Goal: Task Accomplishment & Management: Manage account settings

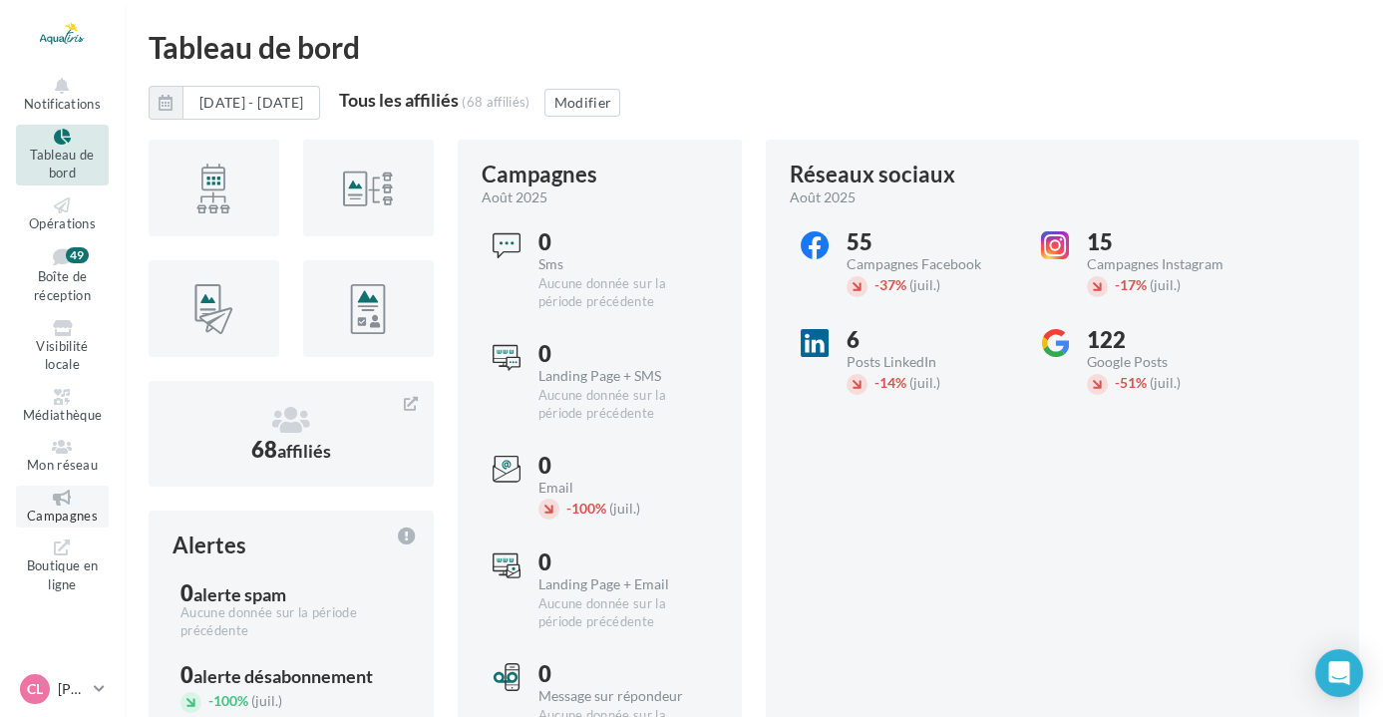
click at [56, 509] on span "Campagnes" at bounding box center [62, 516] width 71 height 16
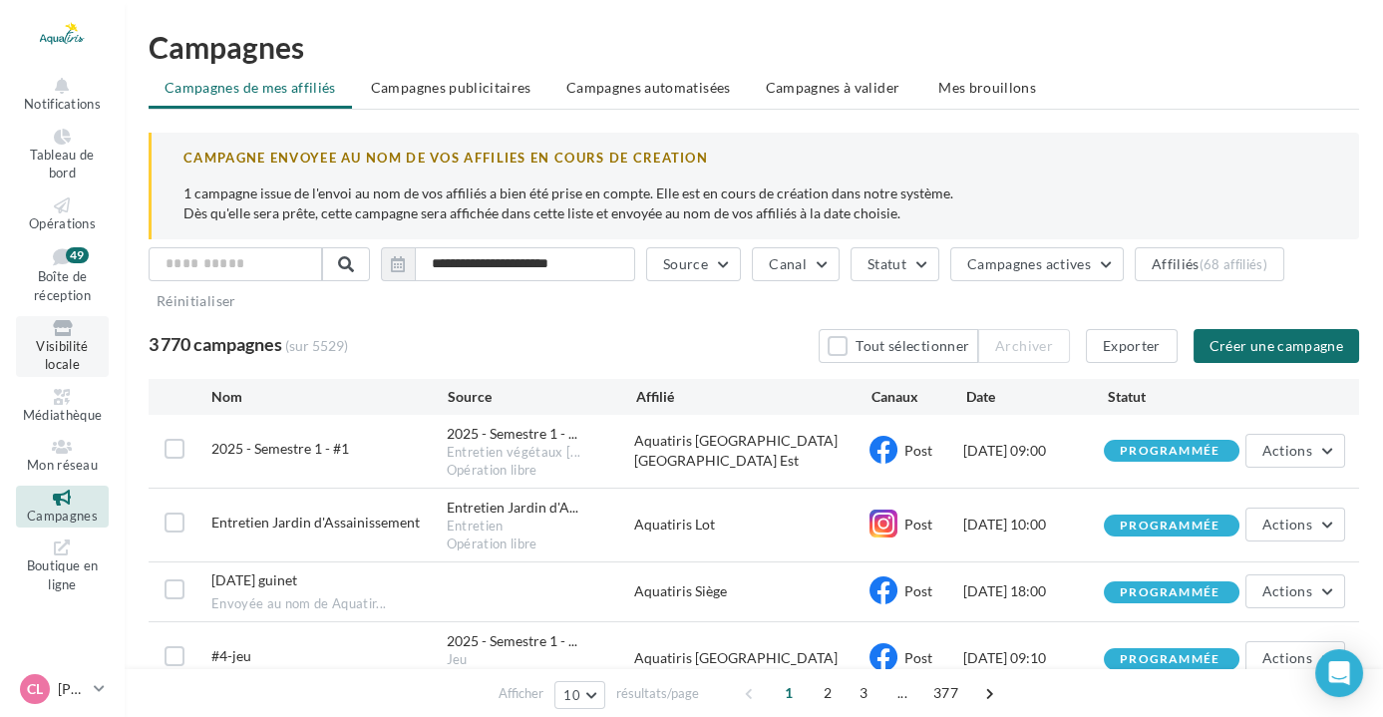
click at [72, 345] on span "Visibilité locale" at bounding box center [62, 355] width 52 height 35
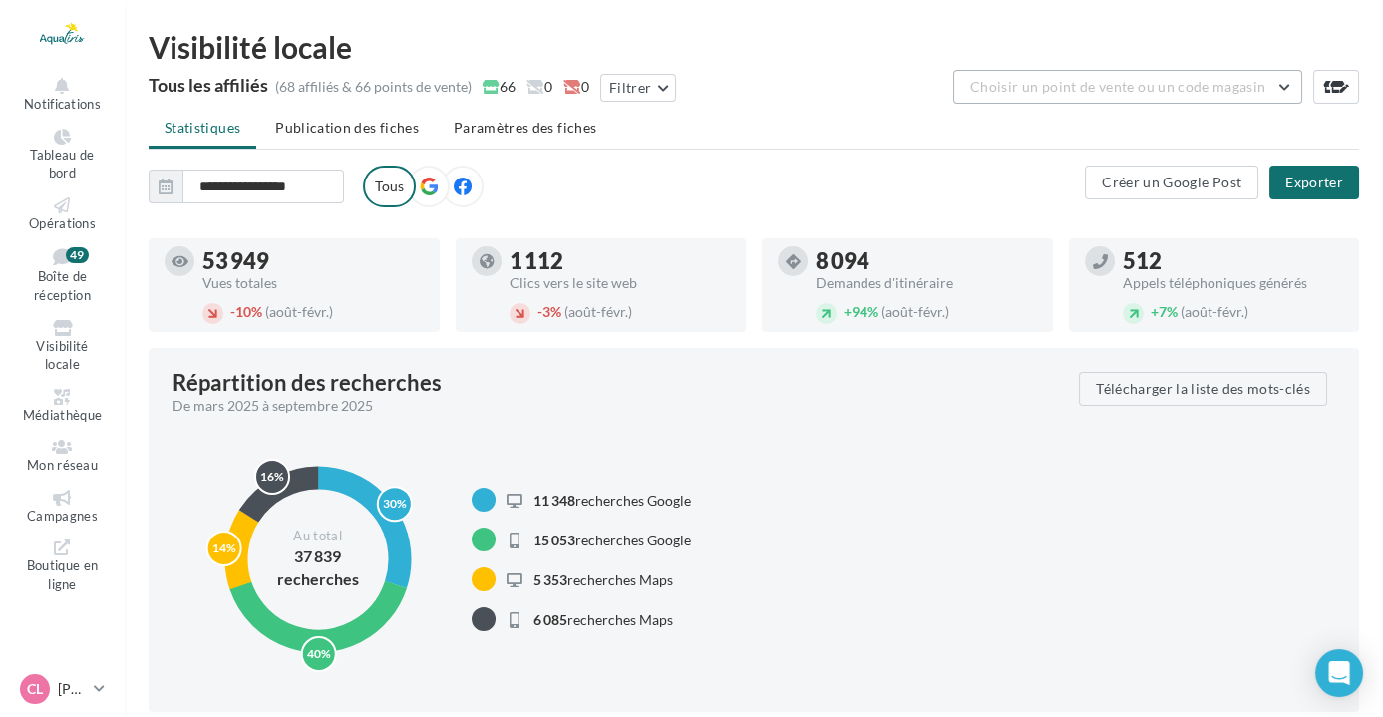
click at [1077, 84] on span "Choisir un point de vente ou un code magasin" at bounding box center [1117, 86] width 295 height 17
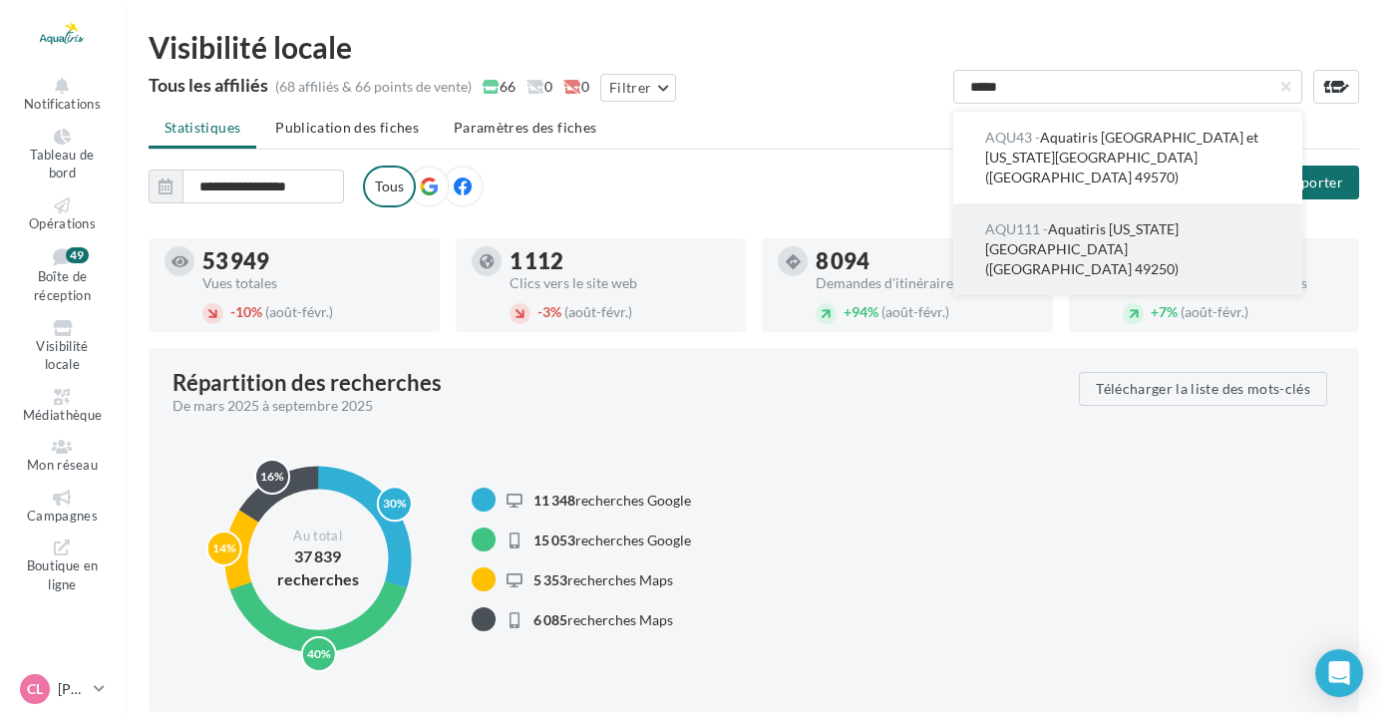
type input "*****"
click at [1108, 235] on span "AQU111 - Aquatiris Maine-et-Loire Ouest (Loire-Authion 49250)" at bounding box center [1081, 248] width 193 height 57
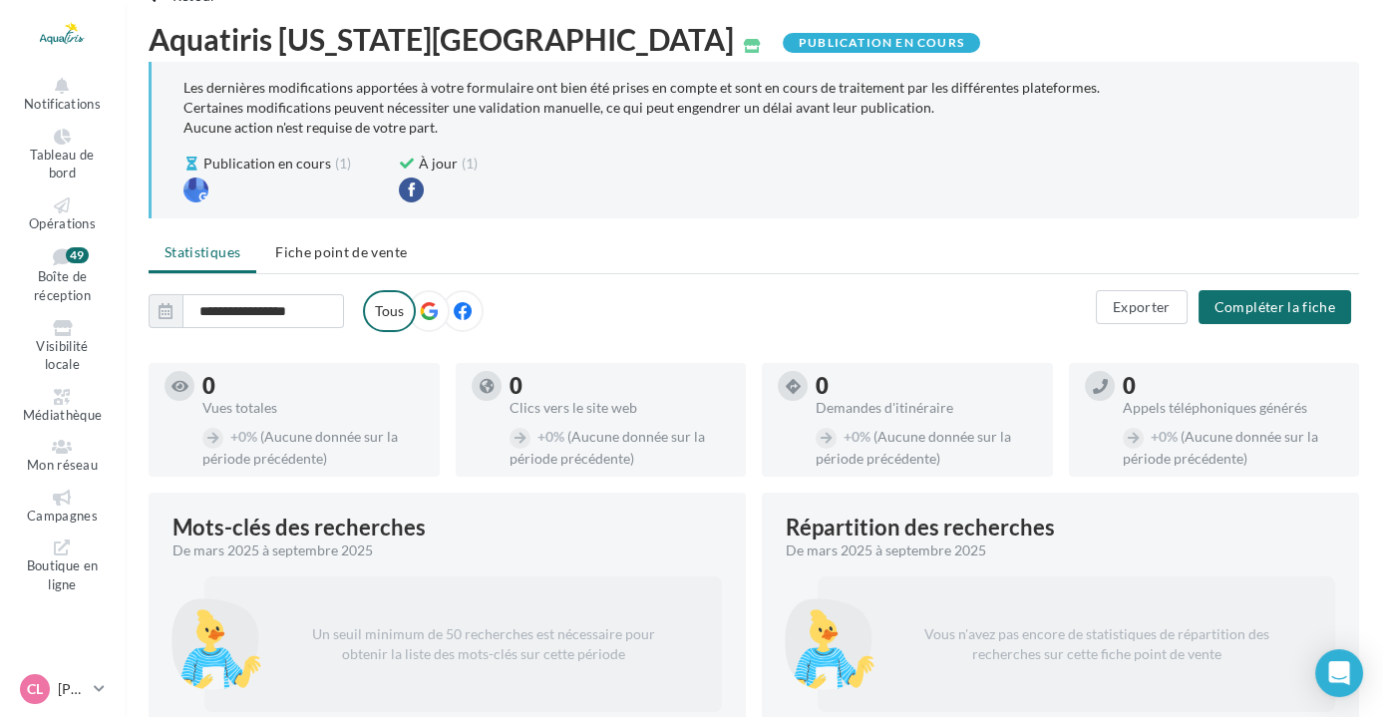
scroll to position [90, 0]
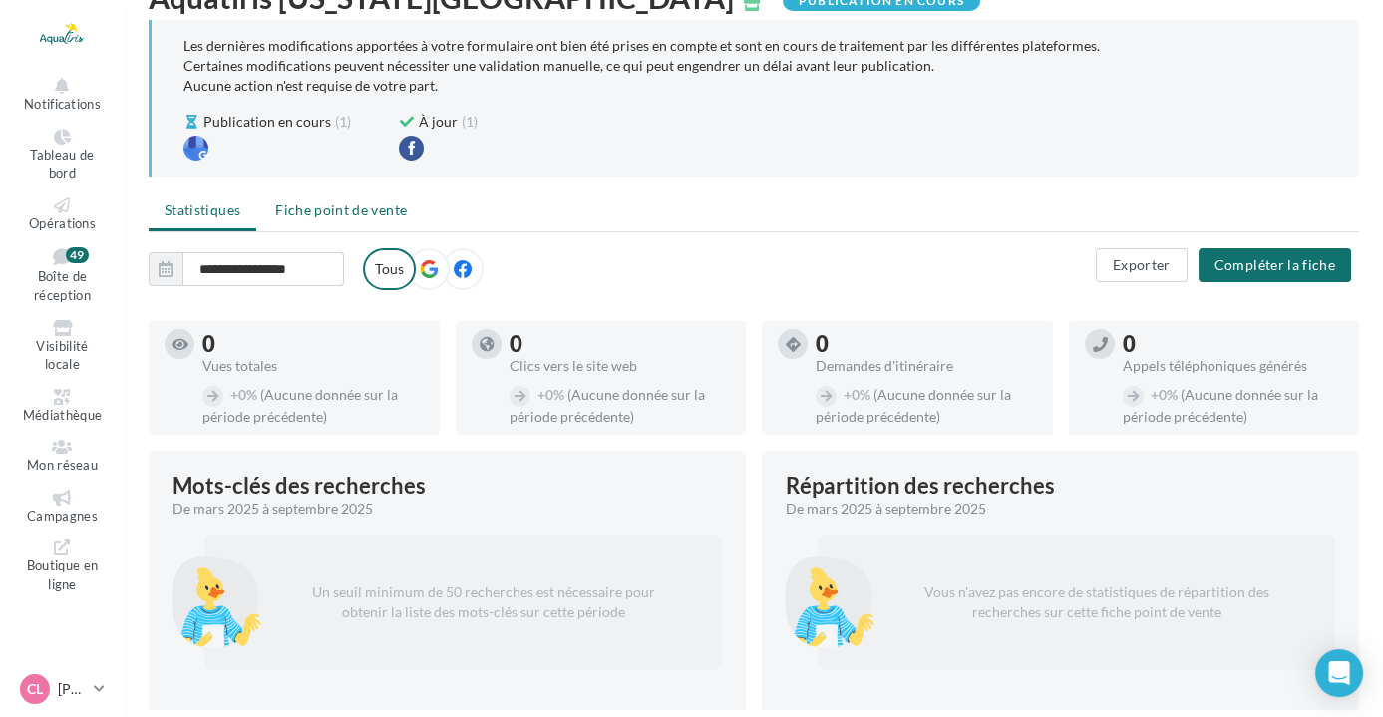
click at [348, 206] on span "Fiche point de vente" at bounding box center [341, 209] width 132 height 17
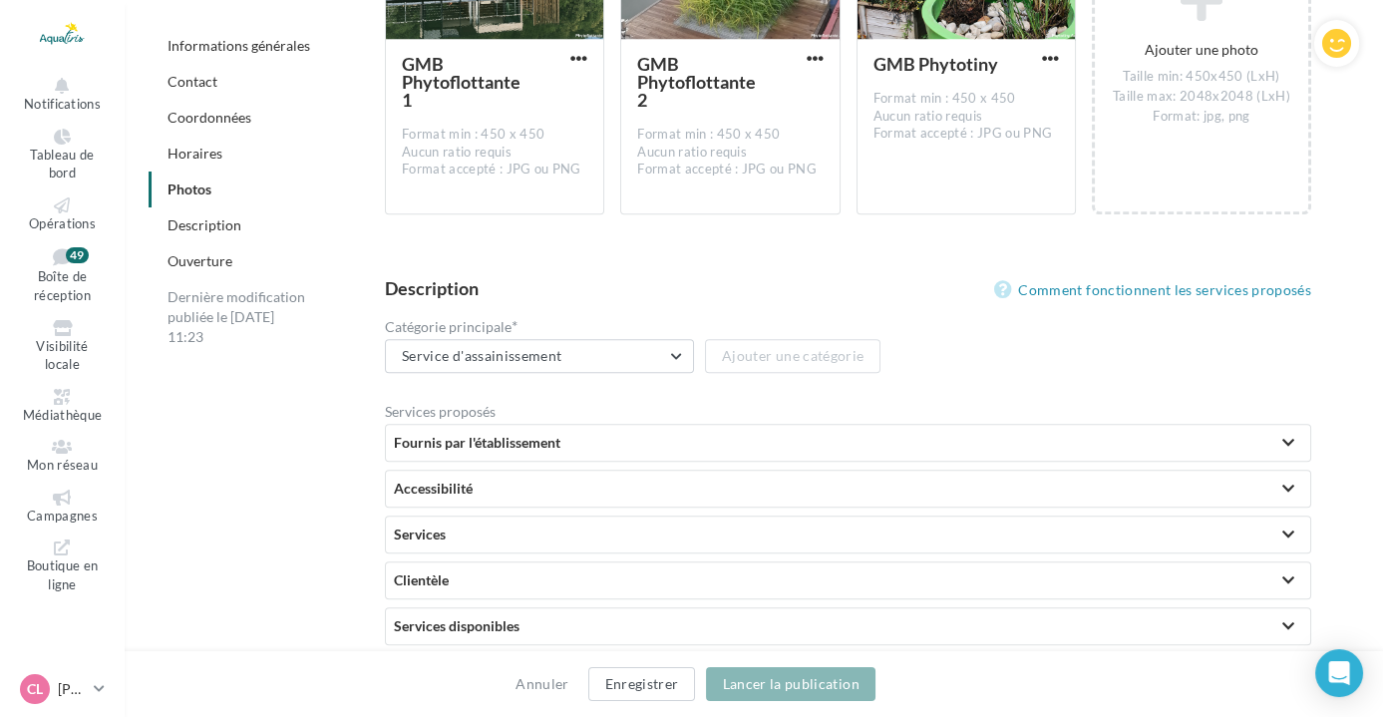
scroll to position [4585, 0]
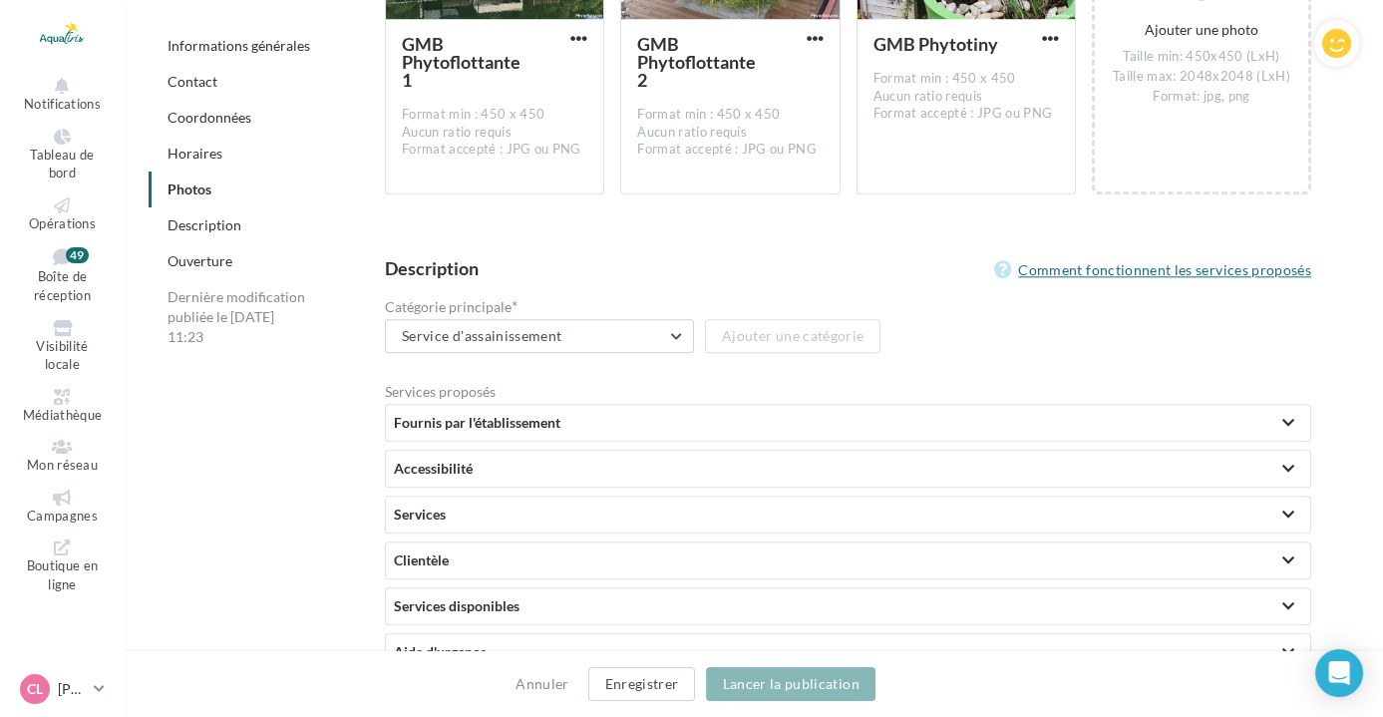
click at [1181, 258] on link "Comment fonctionnent les services proposés" at bounding box center [1152, 270] width 317 height 24
click at [511, 428] on div "Fournis par l'établissement" at bounding box center [848, 423] width 925 height 36
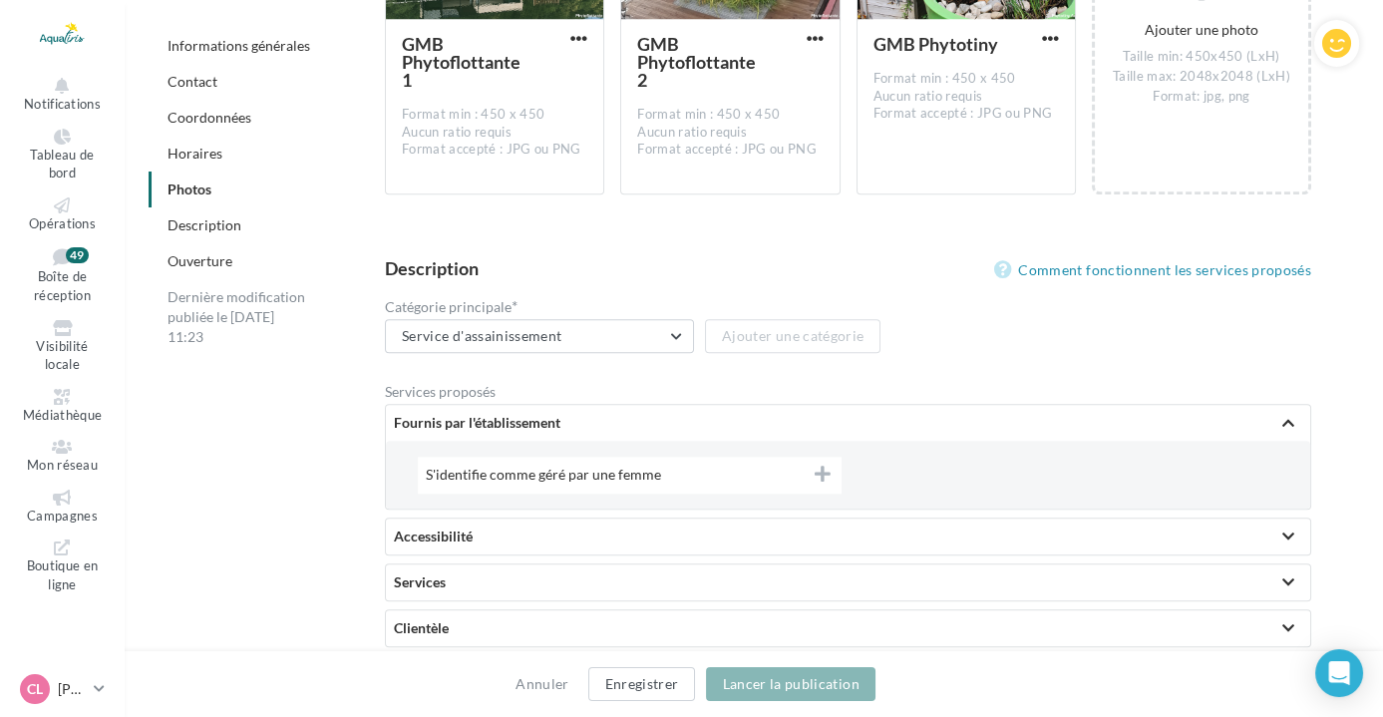
scroll to position [4675, 0]
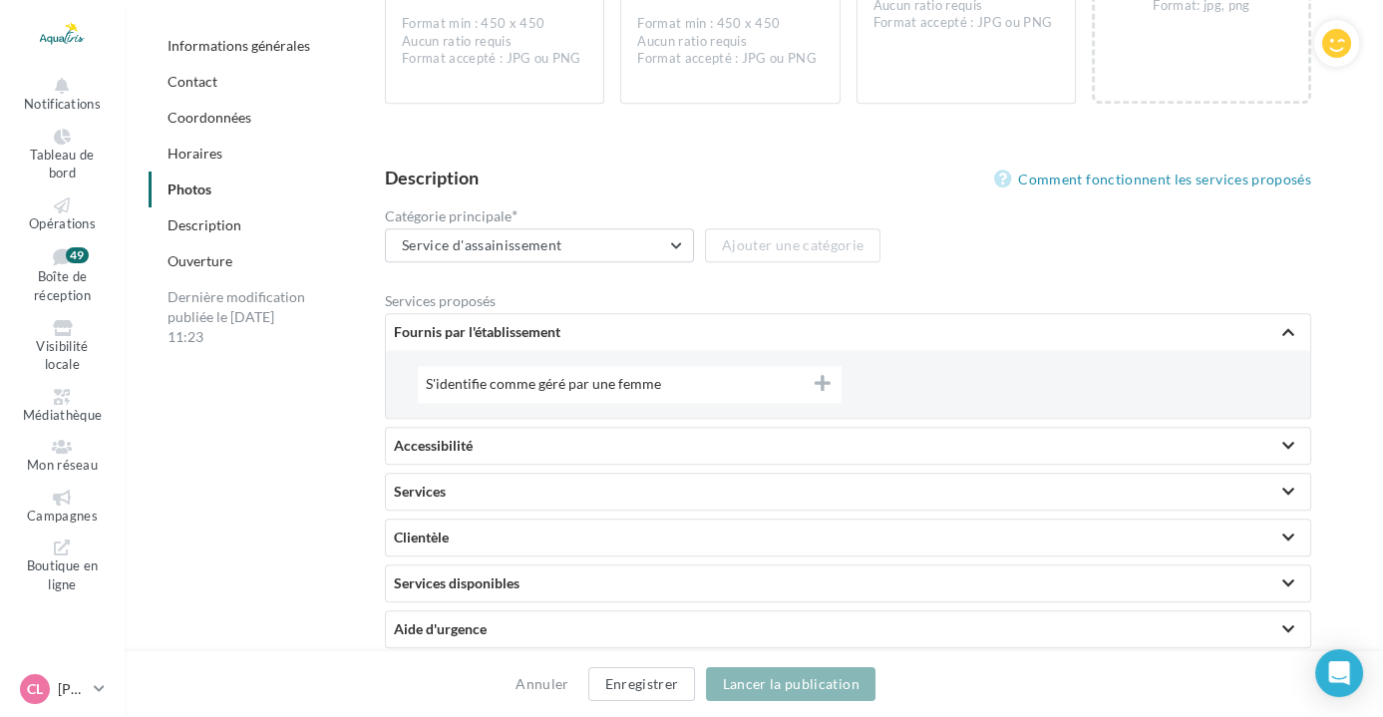
click at [540, 314] on div "Fournis par l'établissement" at bounding box center [848, 332] width 925 height 36
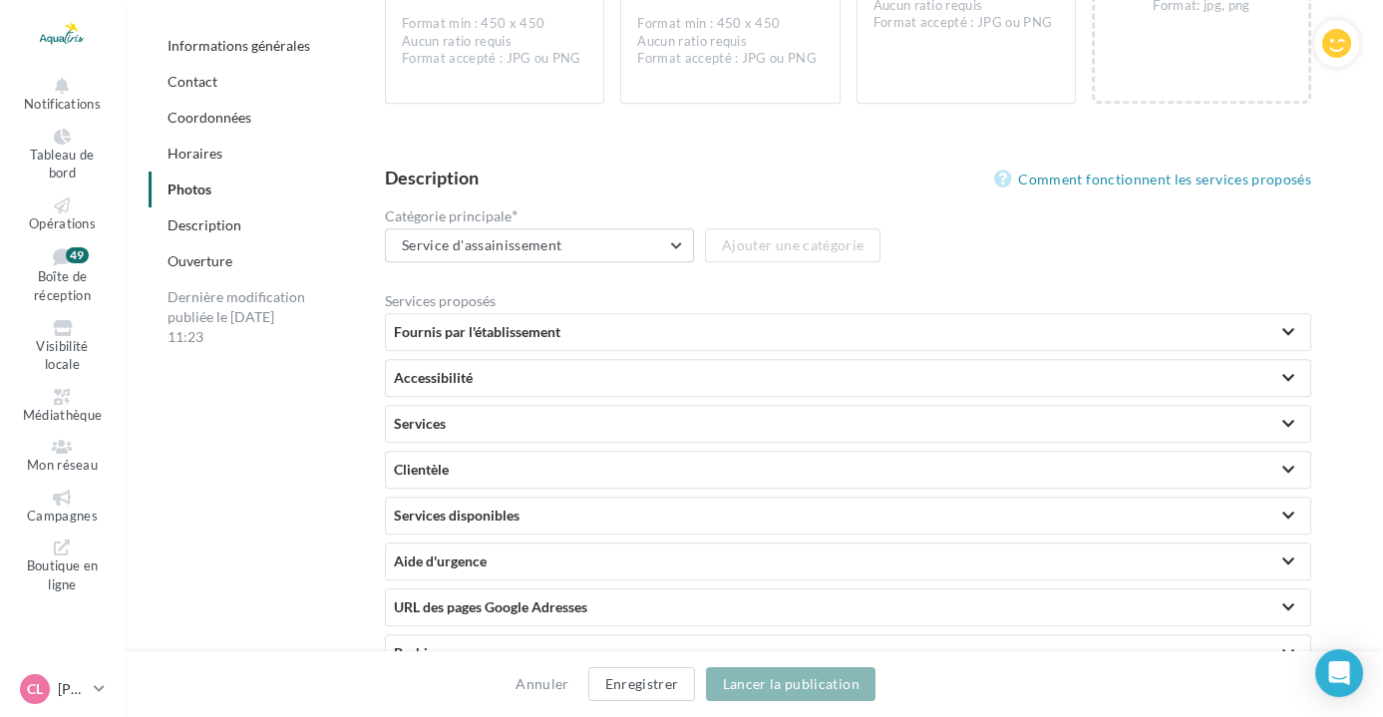
click at [533, 331] on div "Fournis par l'établissement" at bounding box center [848, 332] width 909 height 20
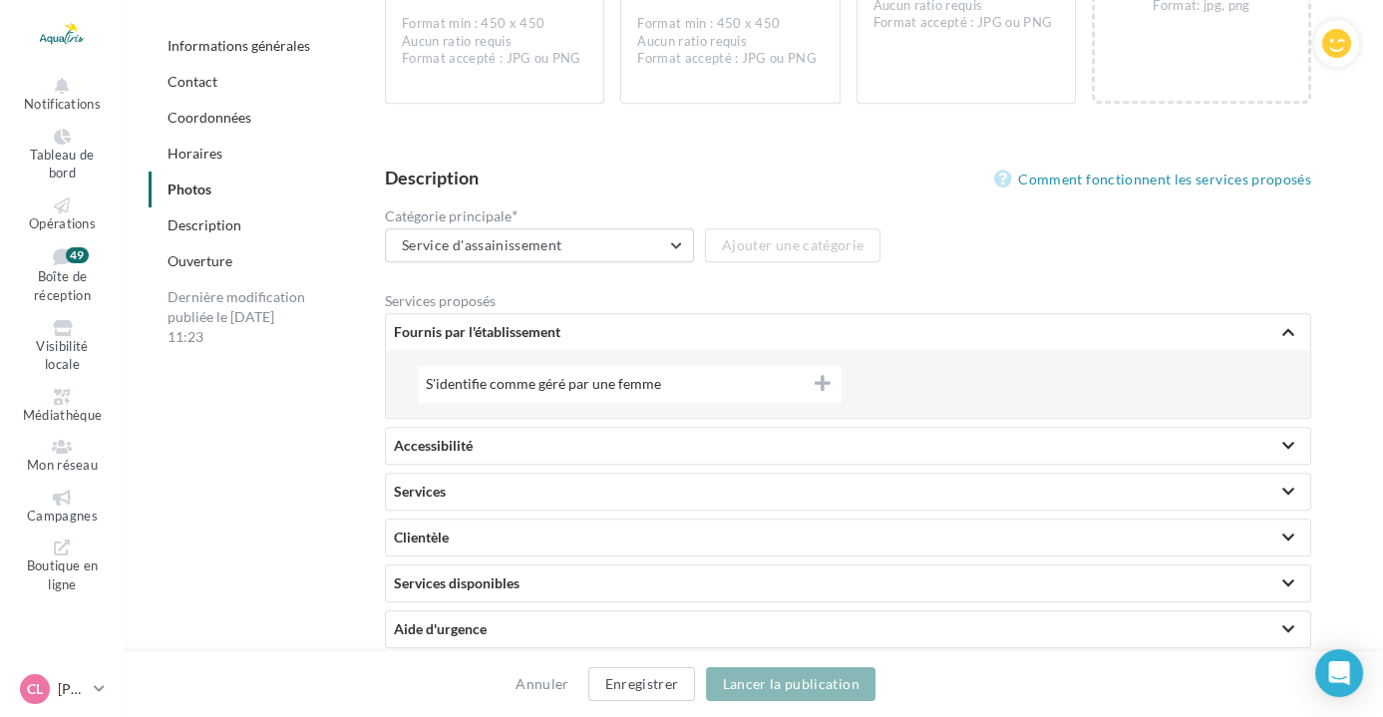
click at [533, 331] on div "Fournis par l'établissement" at bounding box center [848, 332] width 909 height 20
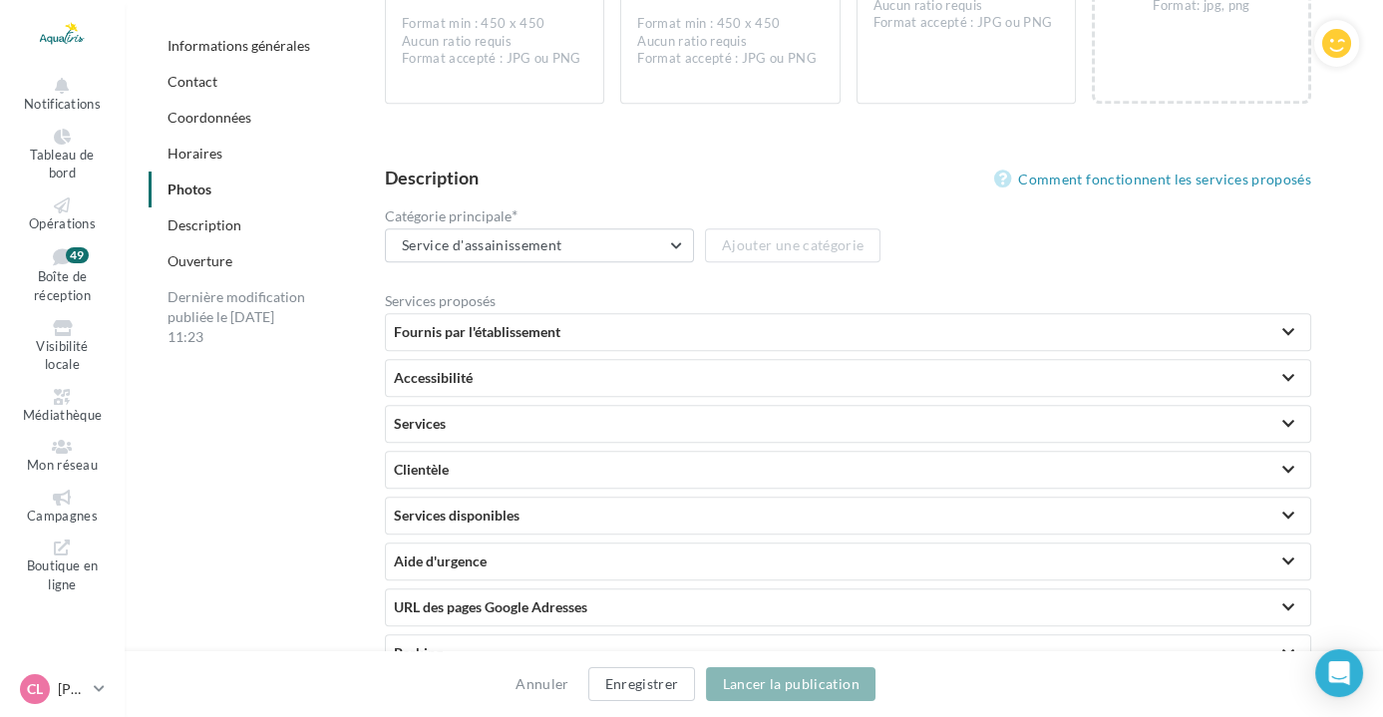
click at [525, 360] on div "Accessibilité" at bounding box center [848, 378] width 925 height 36
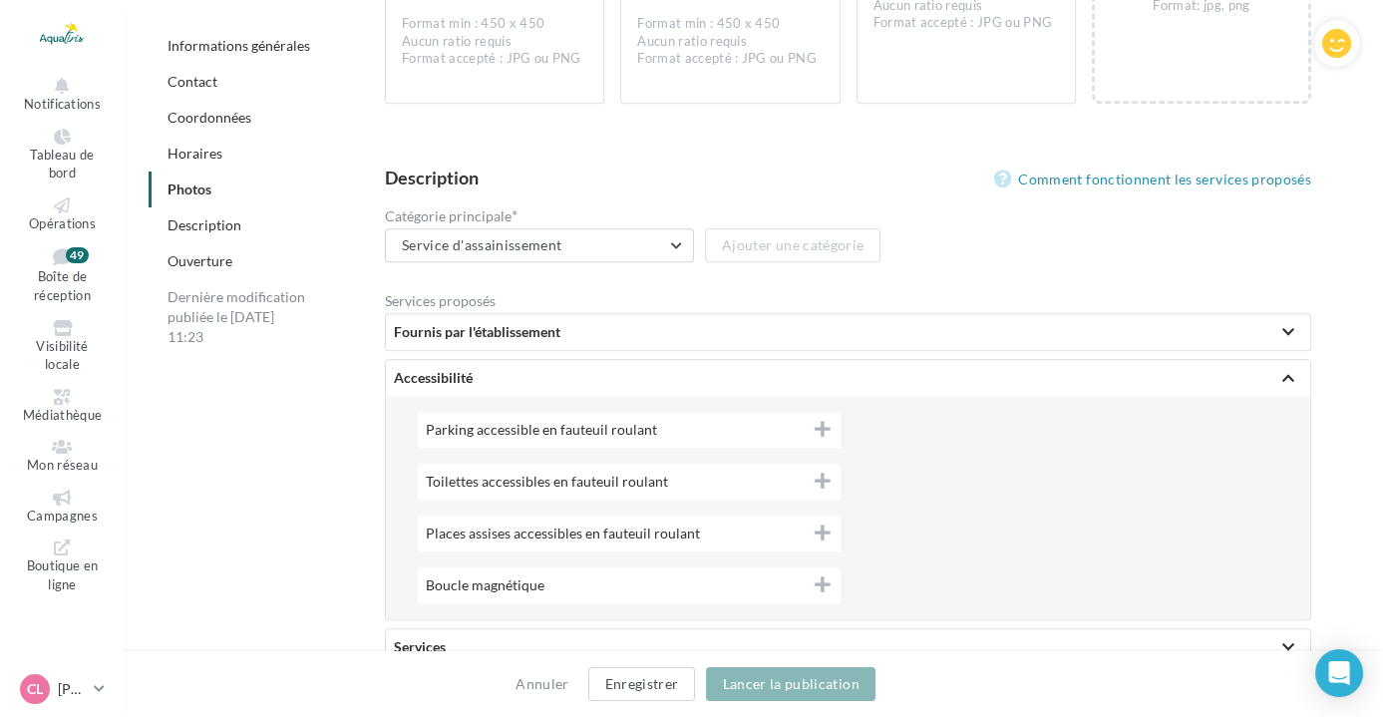
click at [521, 370] on div "Accessibilité" at bounding box center [848, 378] width 909 height 20
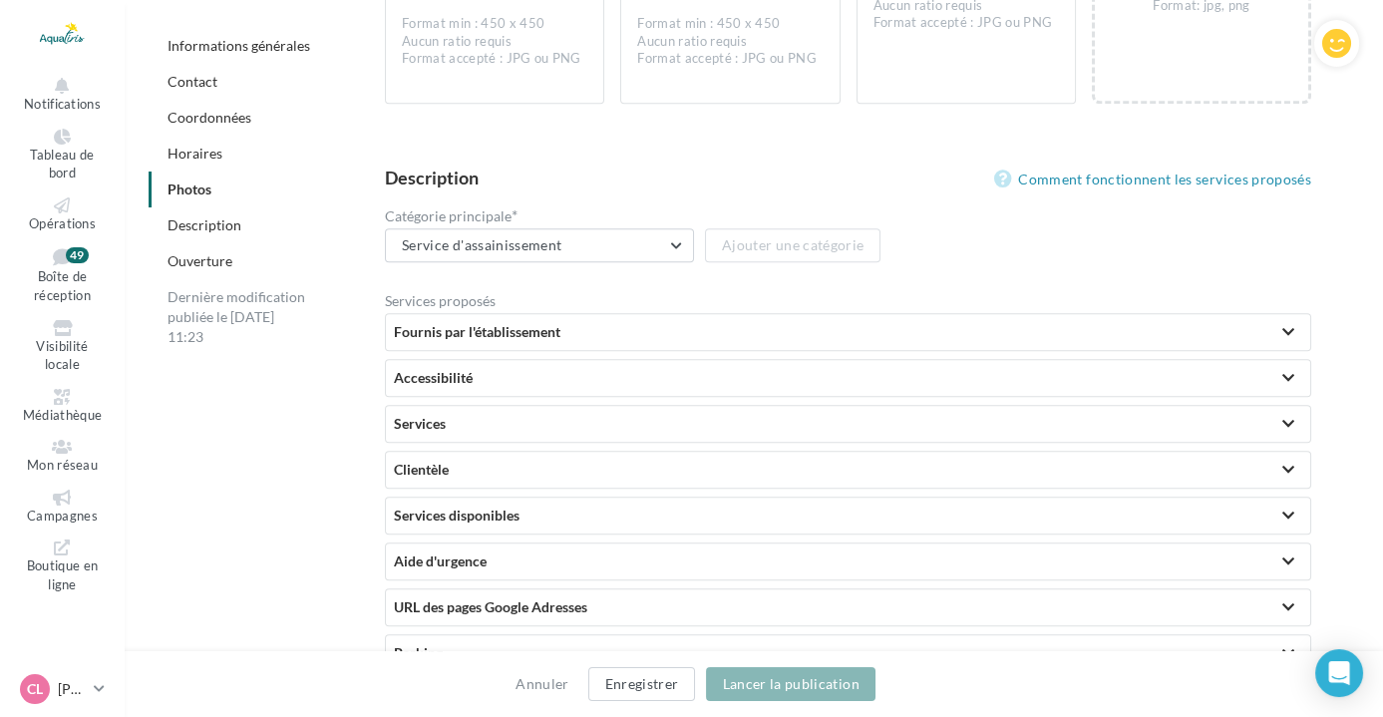
click at [511, 414] on div "Services" at bounding box center [848, 424] width 909 height 20
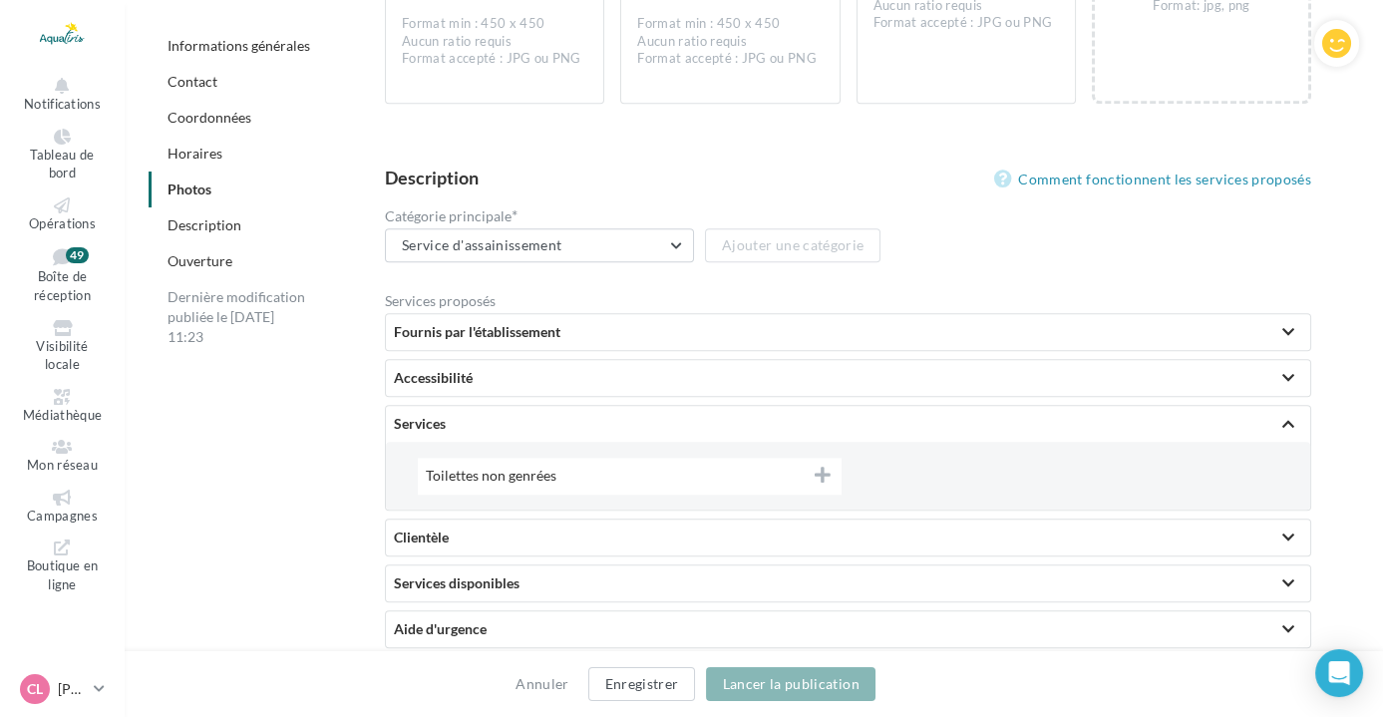
click at [511, 414] on div "Services" at bounding box center [848, 424] width 909 height 20
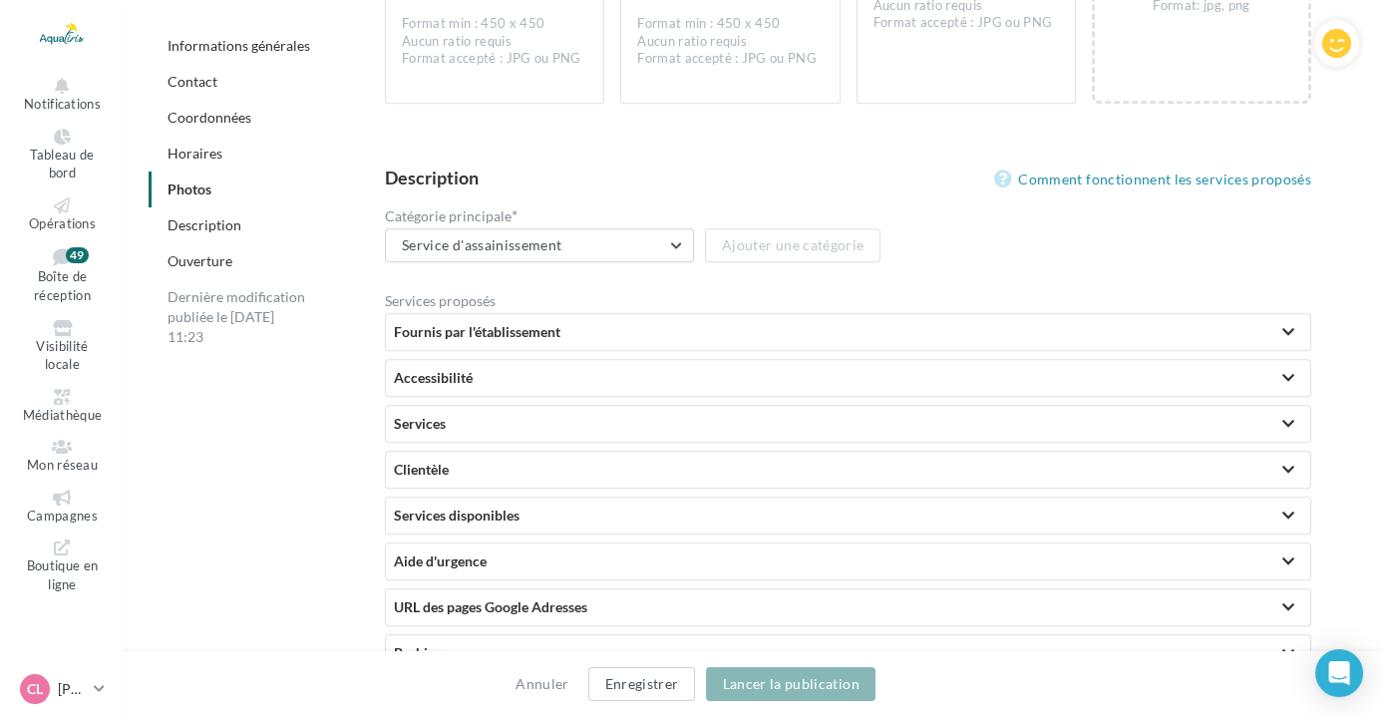
click at [500, 462] on div "Clientèle" at bounding box center [848, 470] width 909 height 20
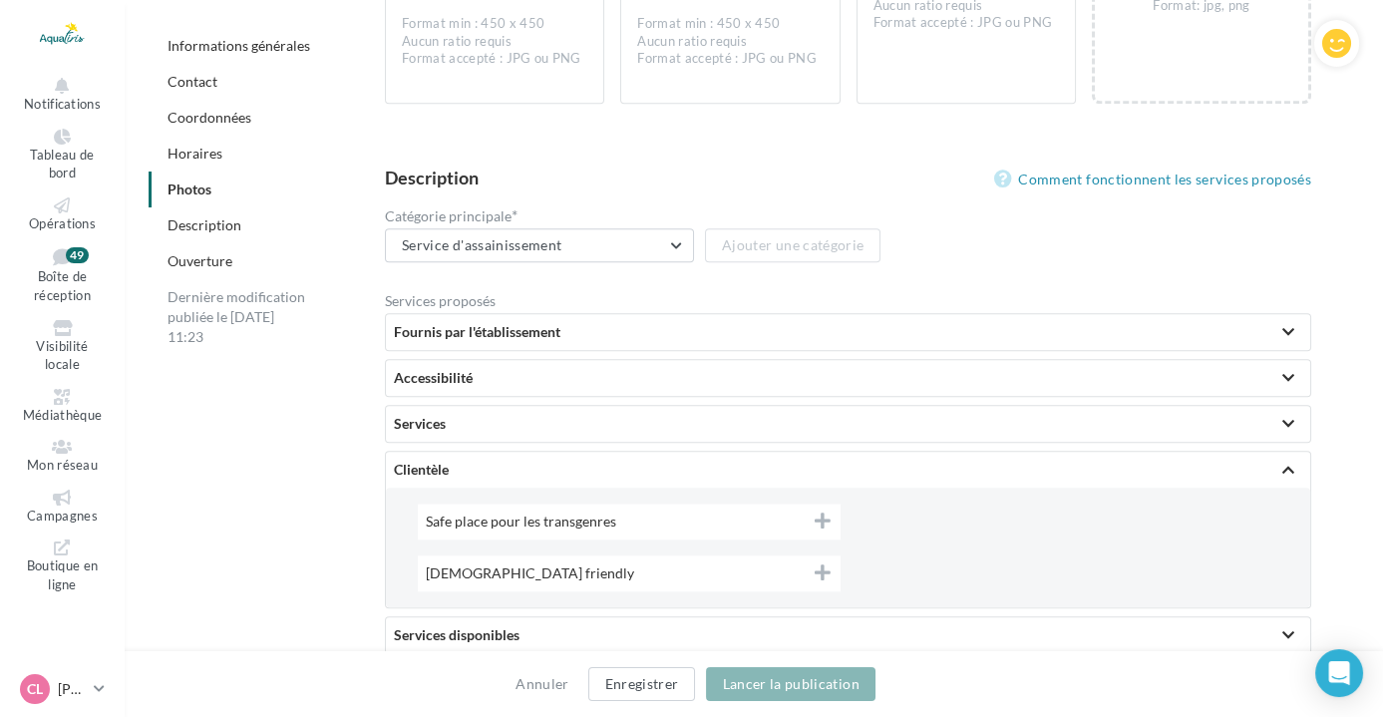
click at [500, 462] on div "Clientèle" at bounding box center [848, 470] width 909 height 20
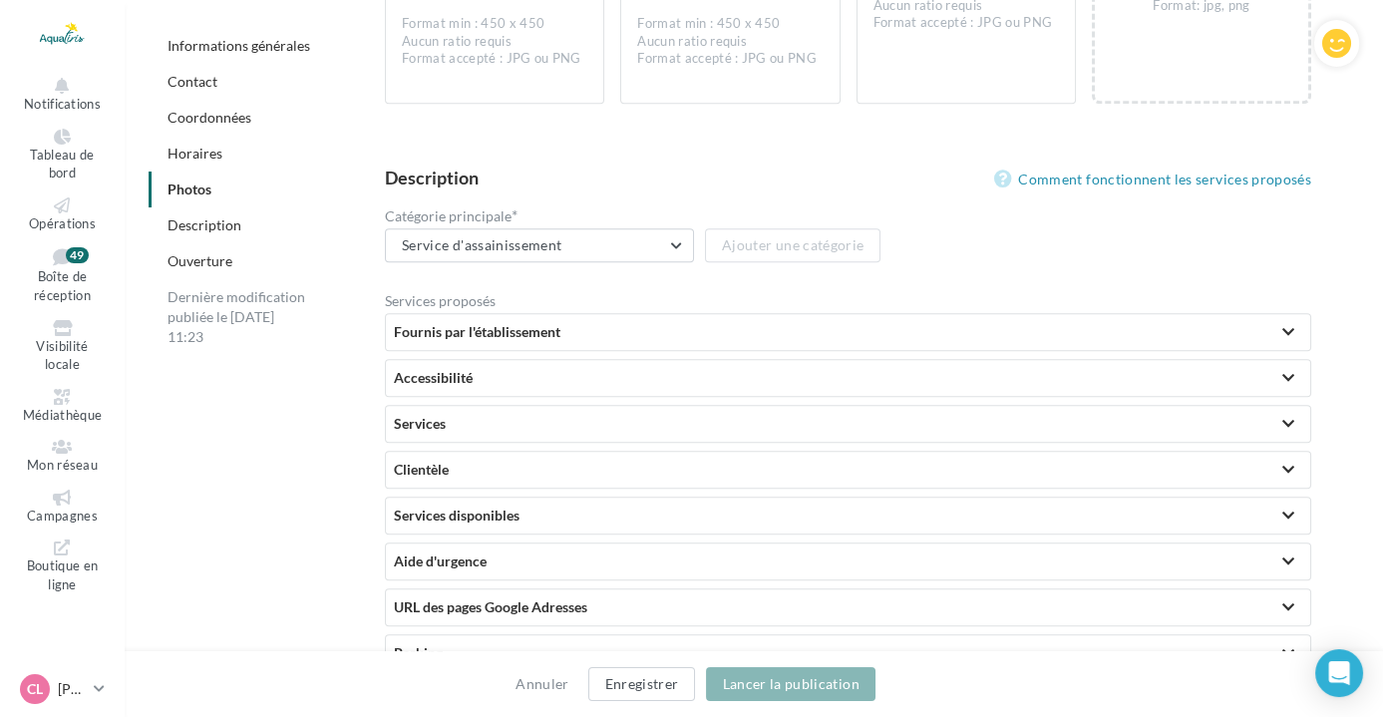
click at [479, 518] on div "Services disponibles" at bounding box center [848, 516] width 925 height 36
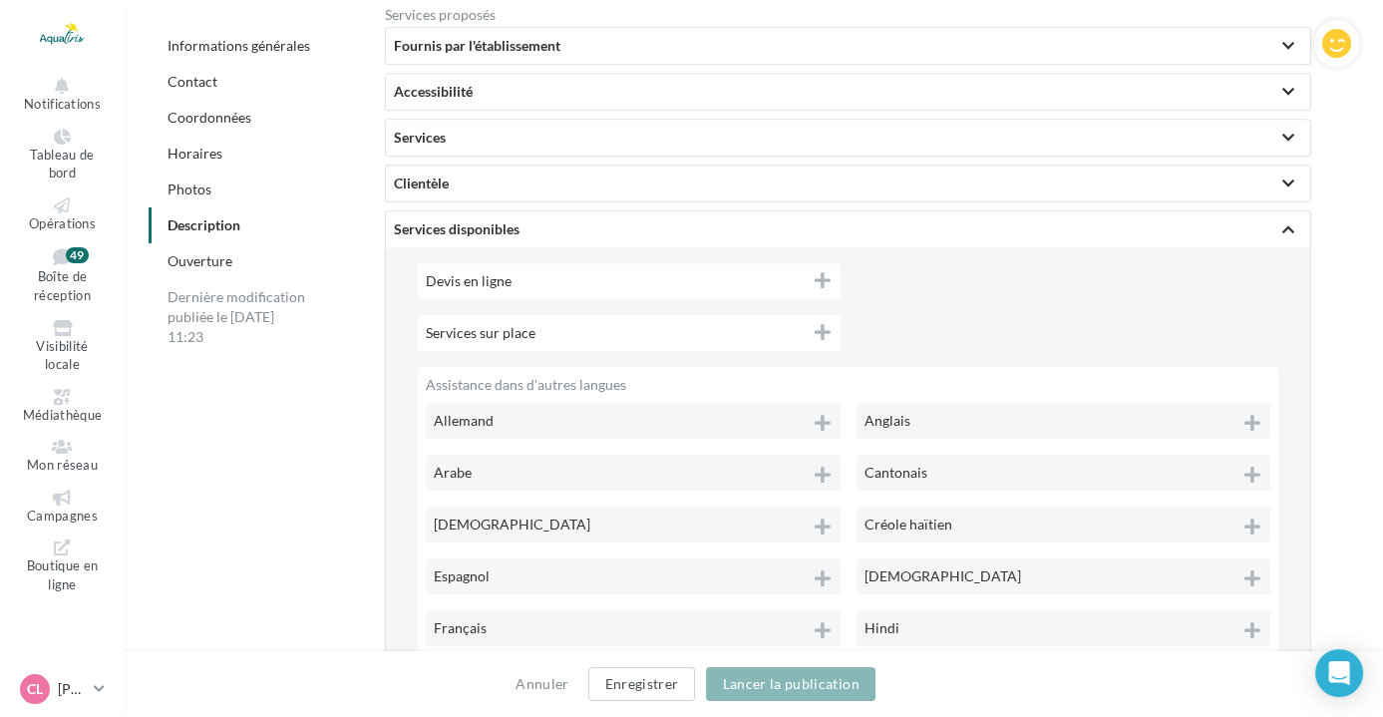
scroll to position [4955, 0]
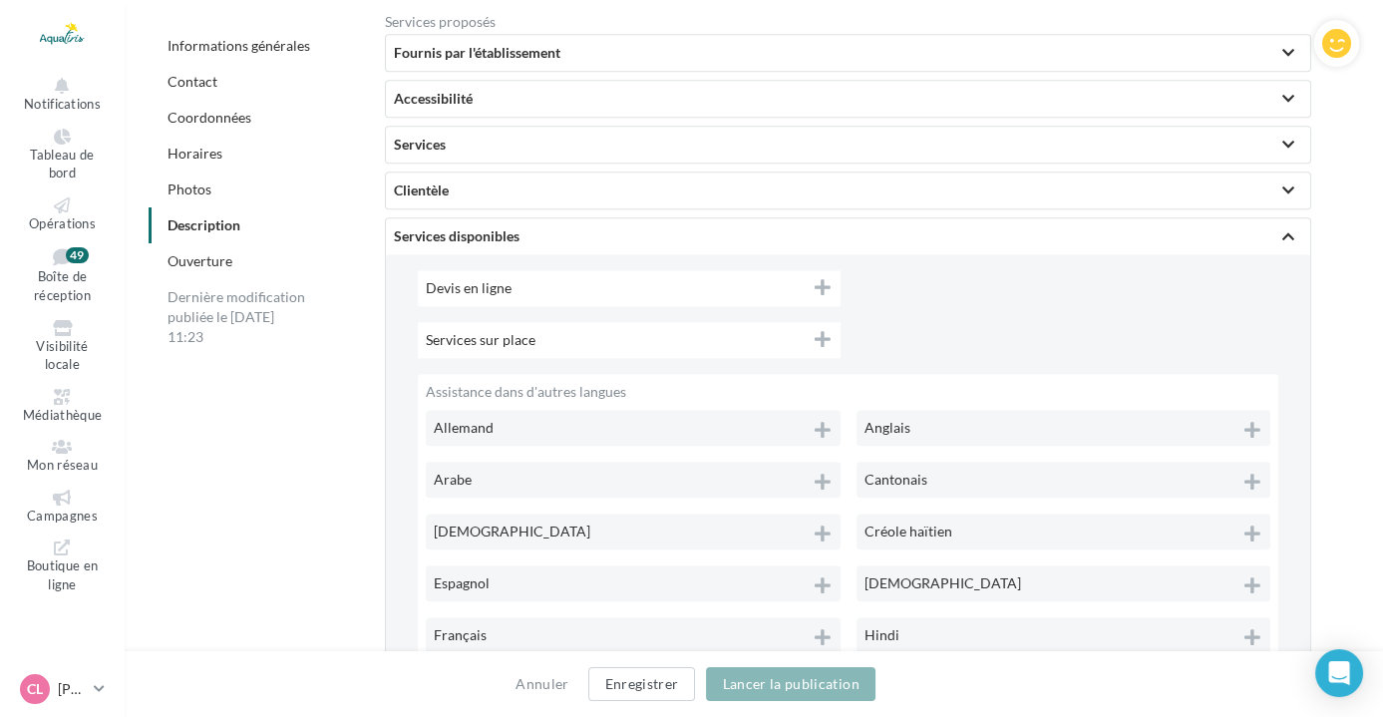
click at [757, 335] on div "Services sur place" at bounding box center [629, 340] width 423 height 36
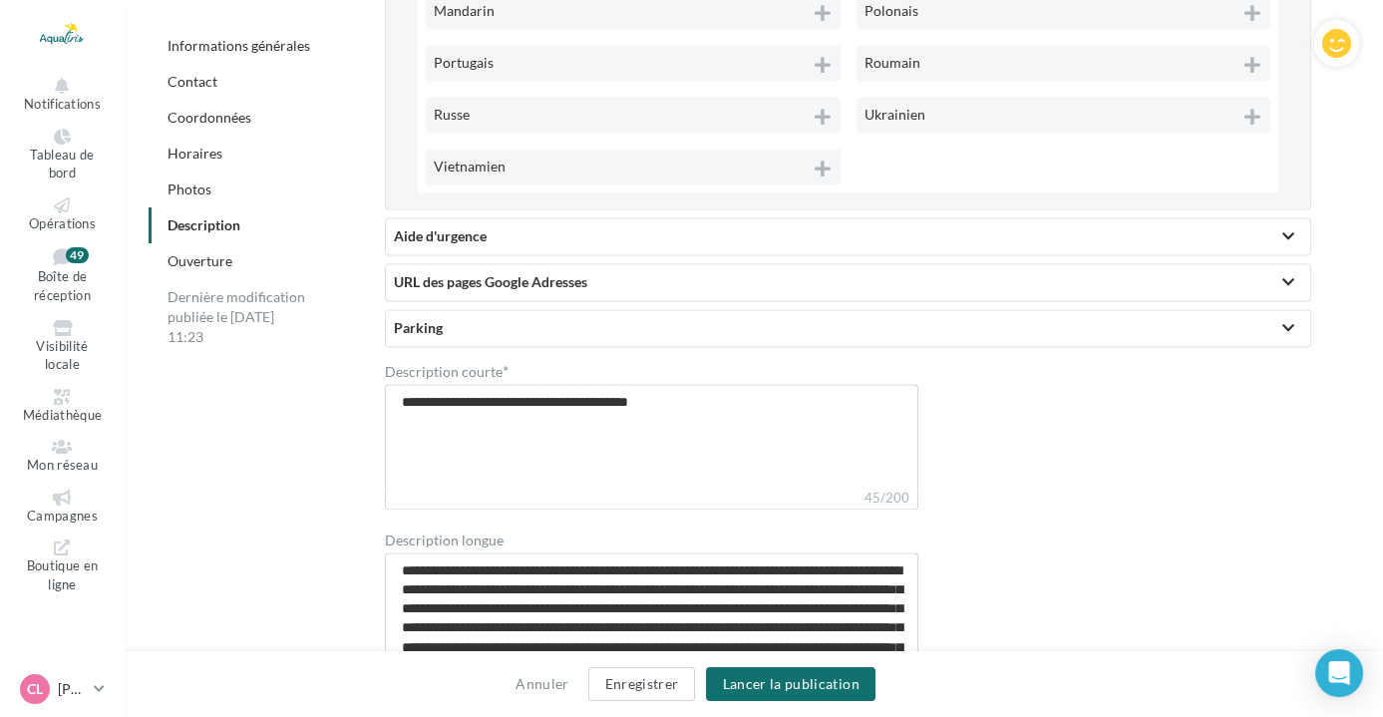
scroll to position [5697, 0]
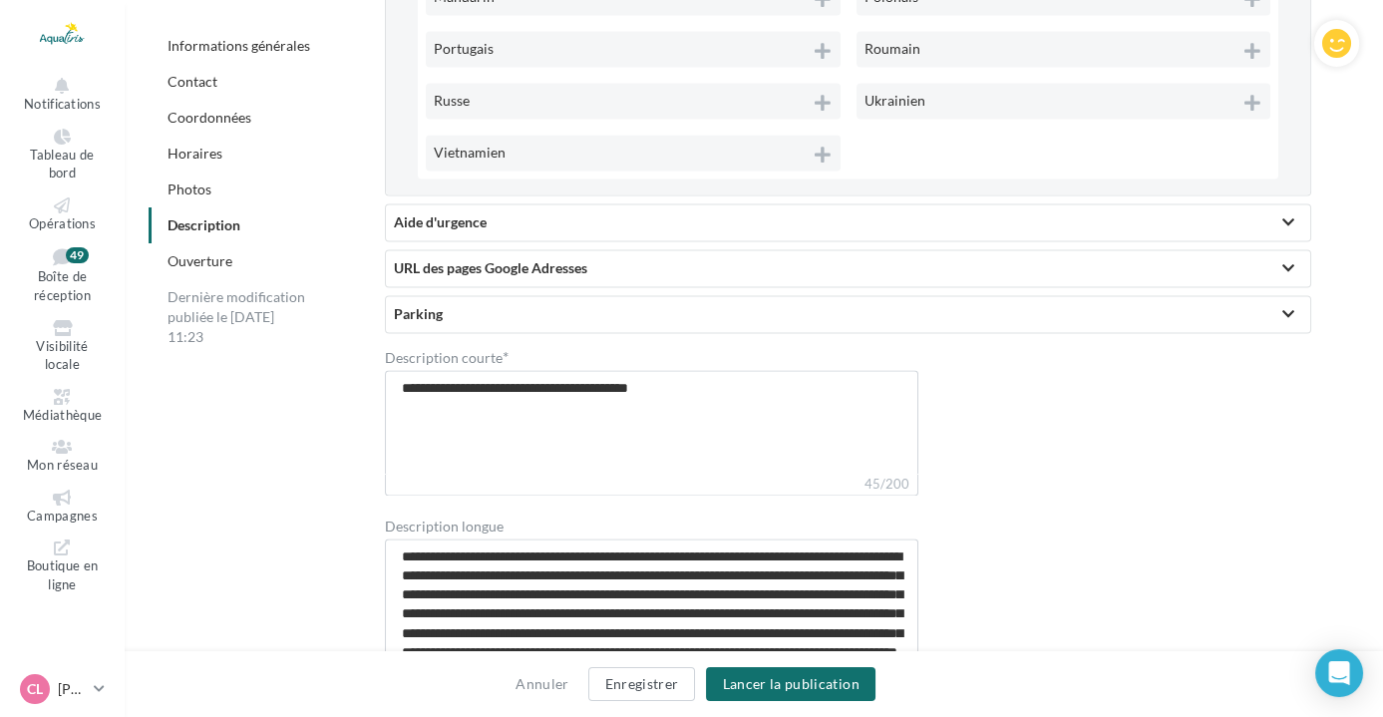
click at [963, 213] on div "Aide d'urgence" at bounding box center [848, 222] width 909 height 20
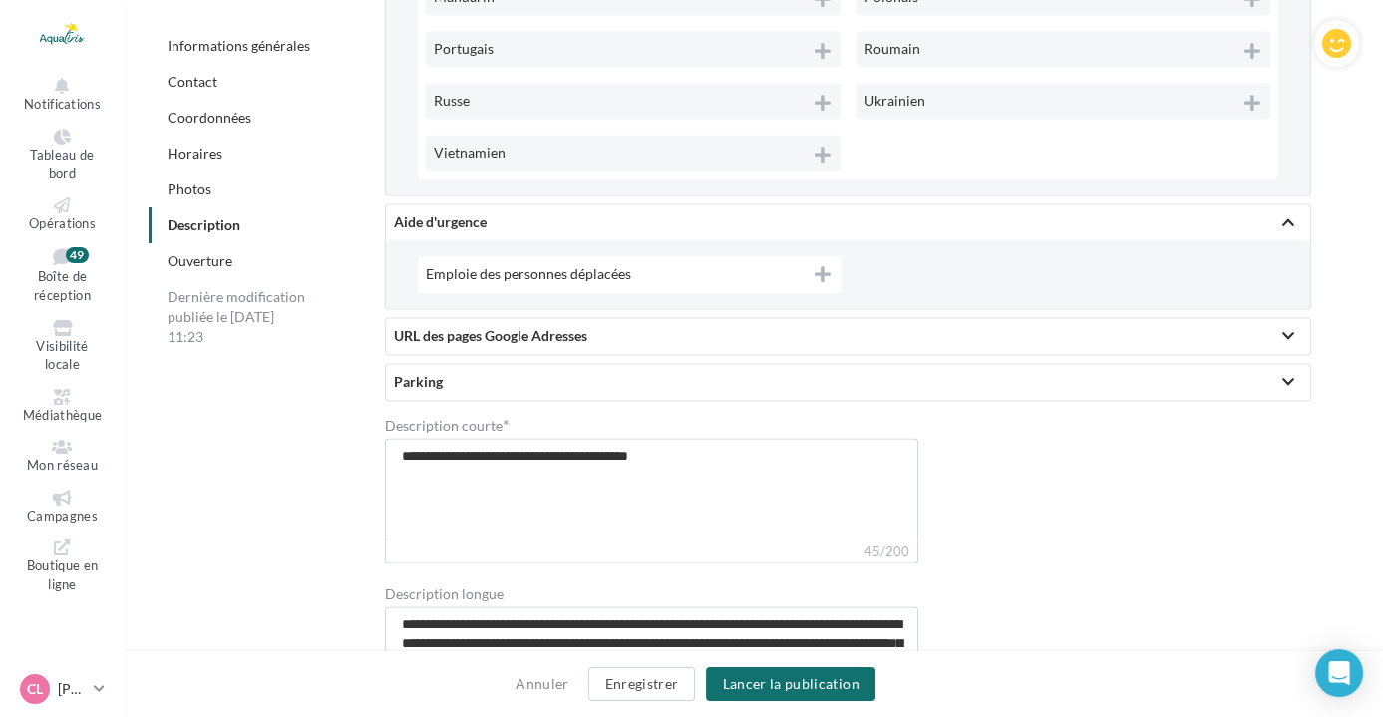
click at [963, 213] on div "Aide d'urgence" at bounding box center [848, 222] width 909 height 20
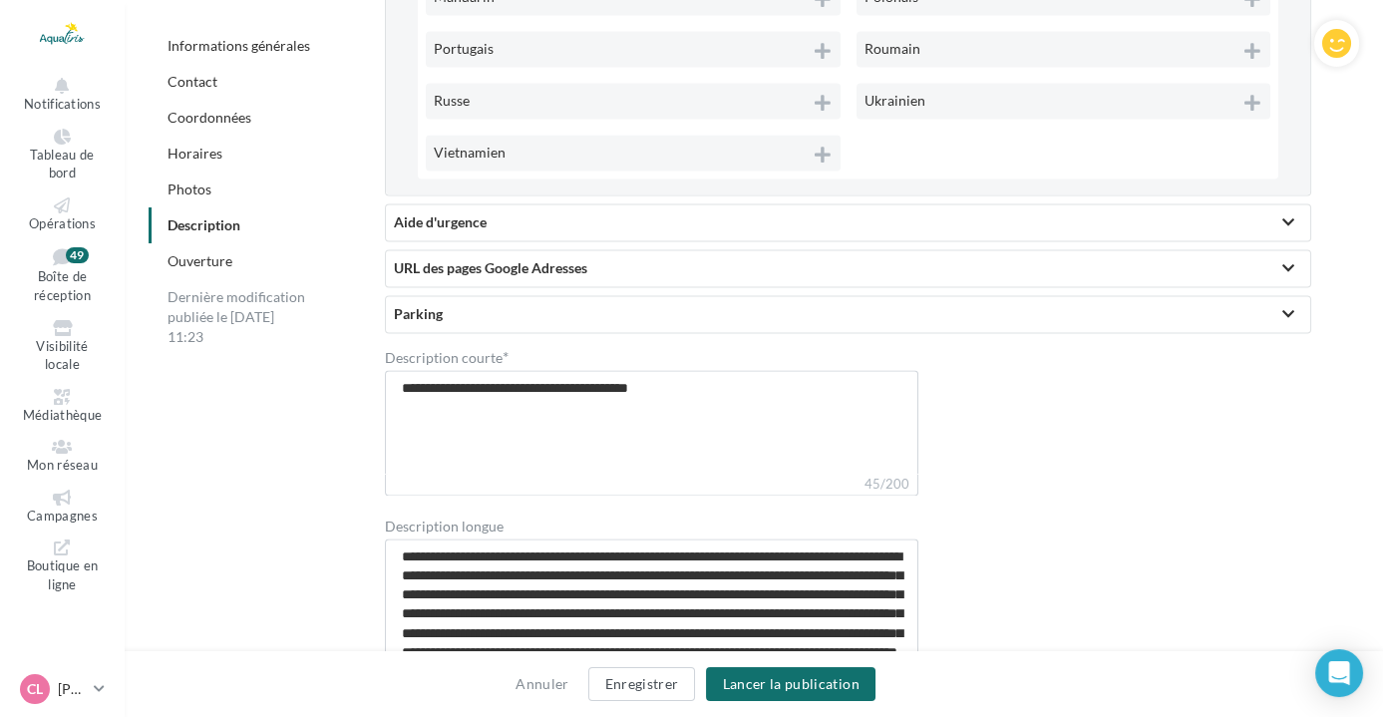
click at [884, 261] on div "URL des pages Google Adresses" at bounding box center [848, 268] width 909 height 20
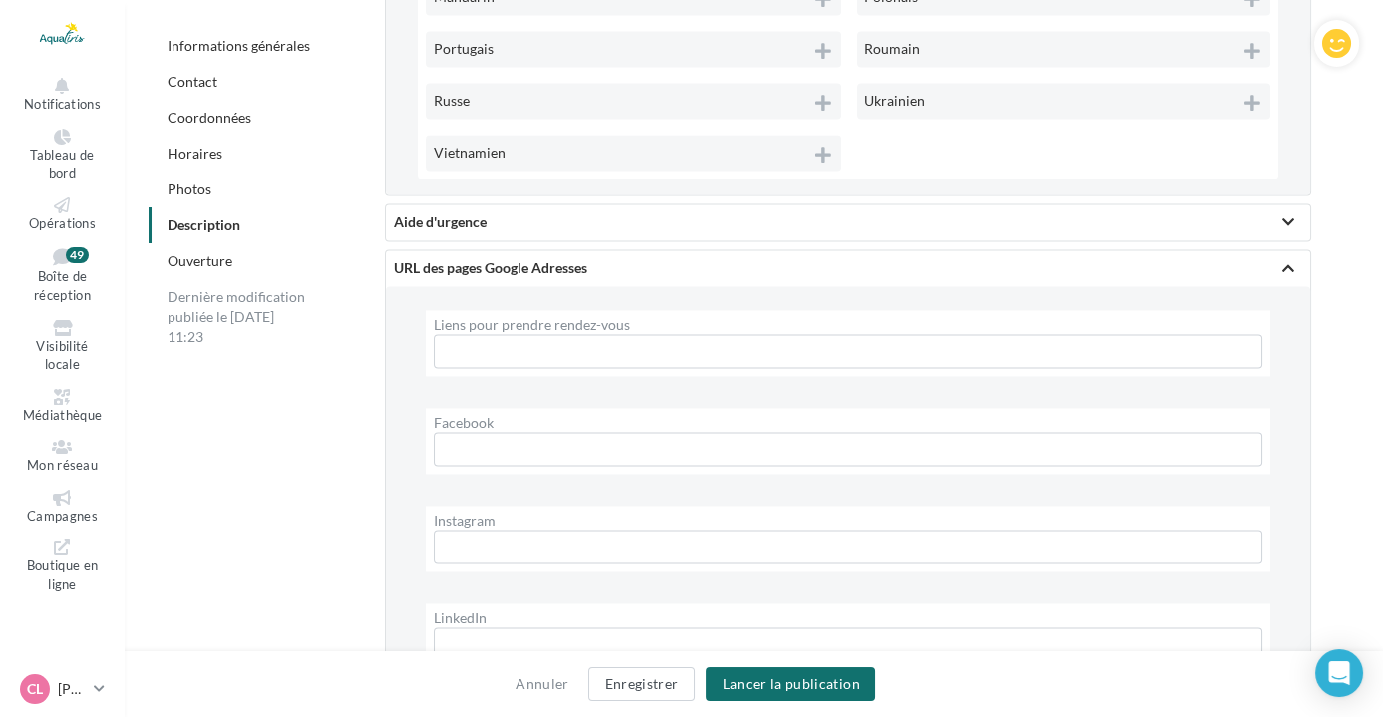
click at [884, 261] on div "URL des pages Google Adresses" at bounding box center [848, 268] width 909 height 20
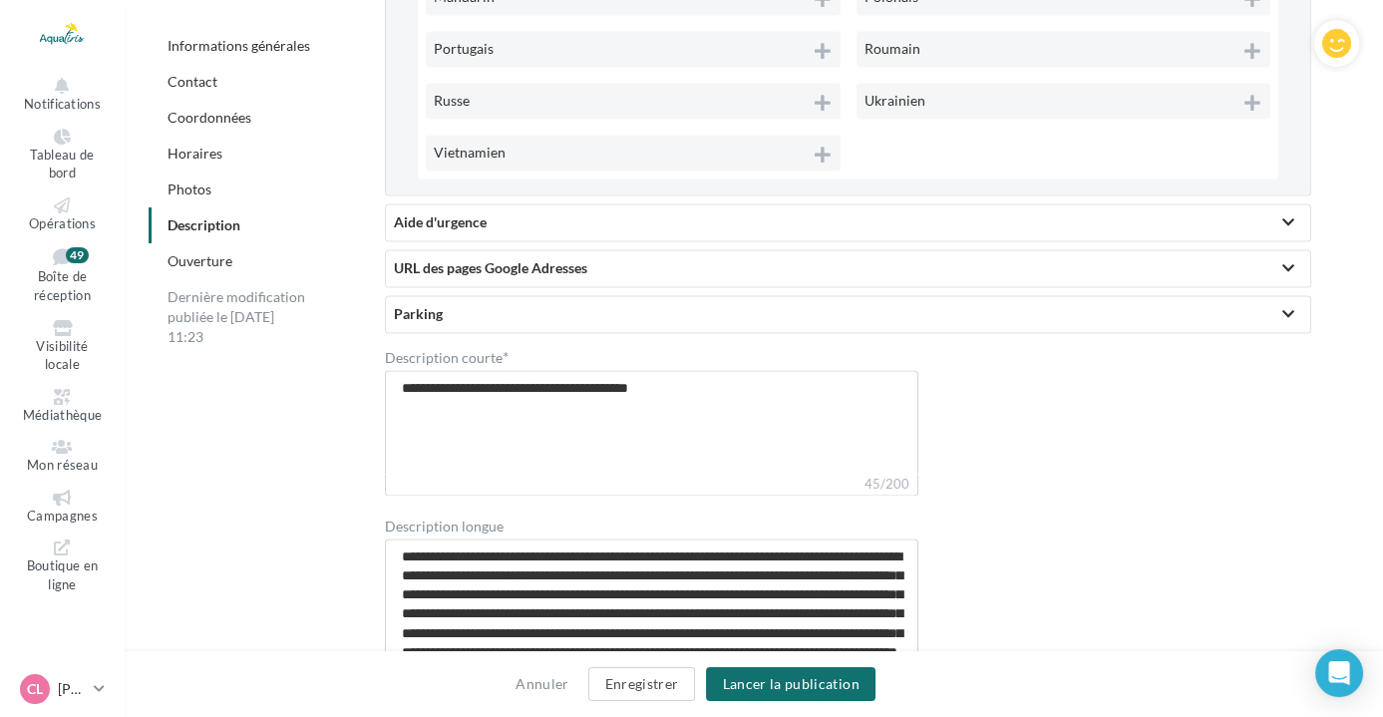
click at [803, 315] on div "Parking" at bounding box center [848, 314] width 925 height 36
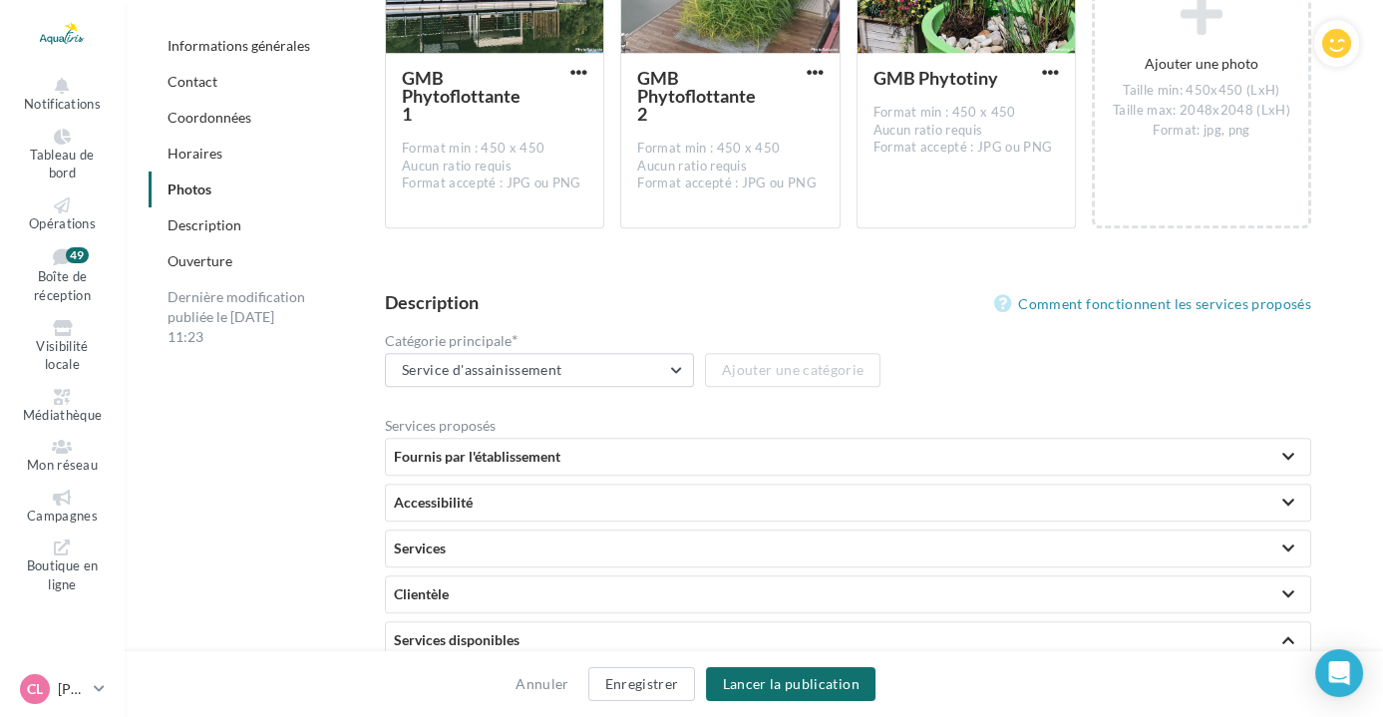
scroll to position [4582, 0]
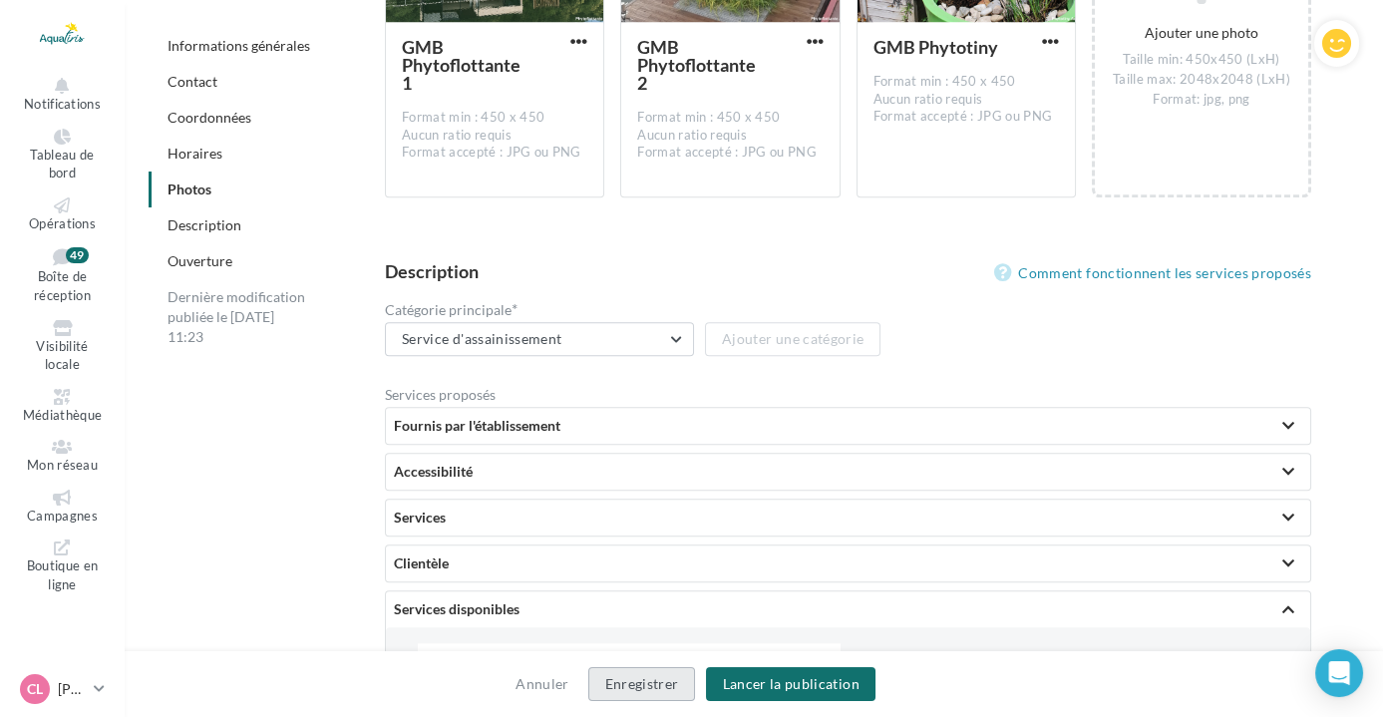
click at [646, 680] on button "Enregistrer" at bounding box center [642, 684] width 108 height 34
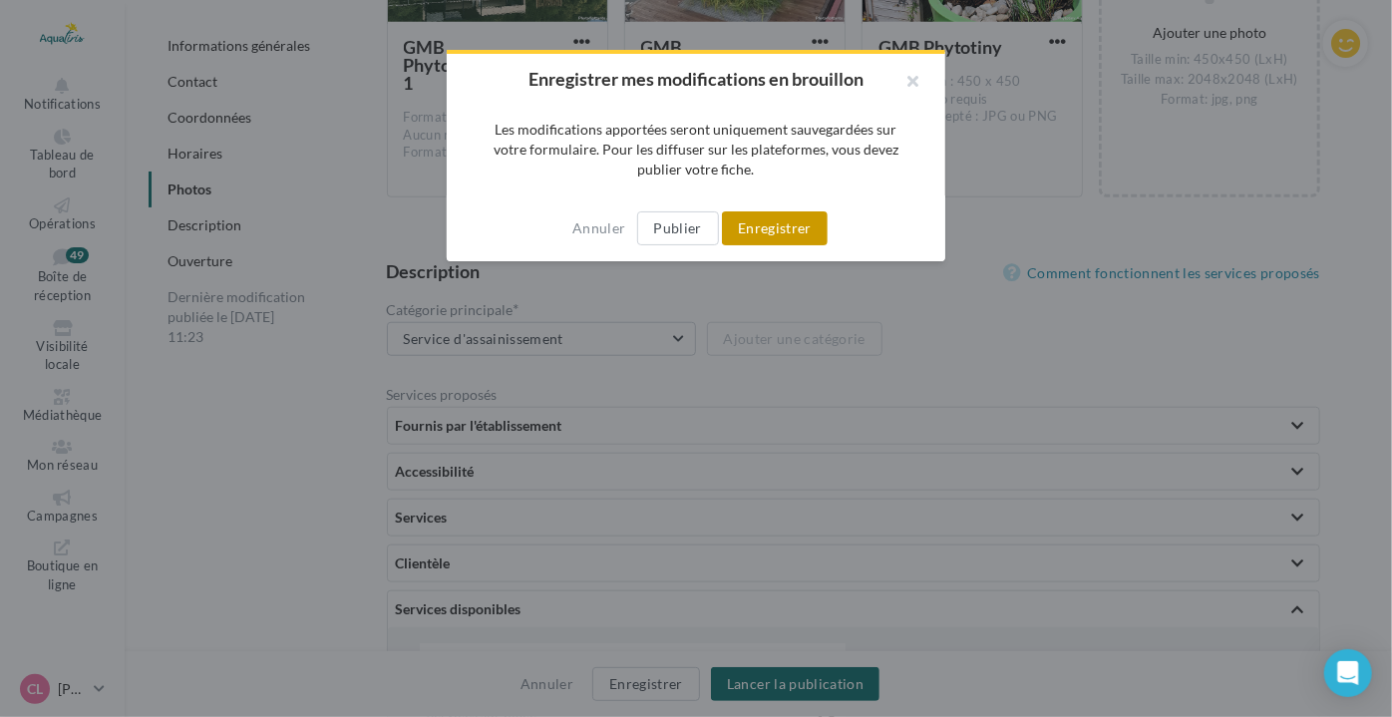
click at [794, 234] on button "Enregistrer" at bounding box center [775, 228] width 106 height 34
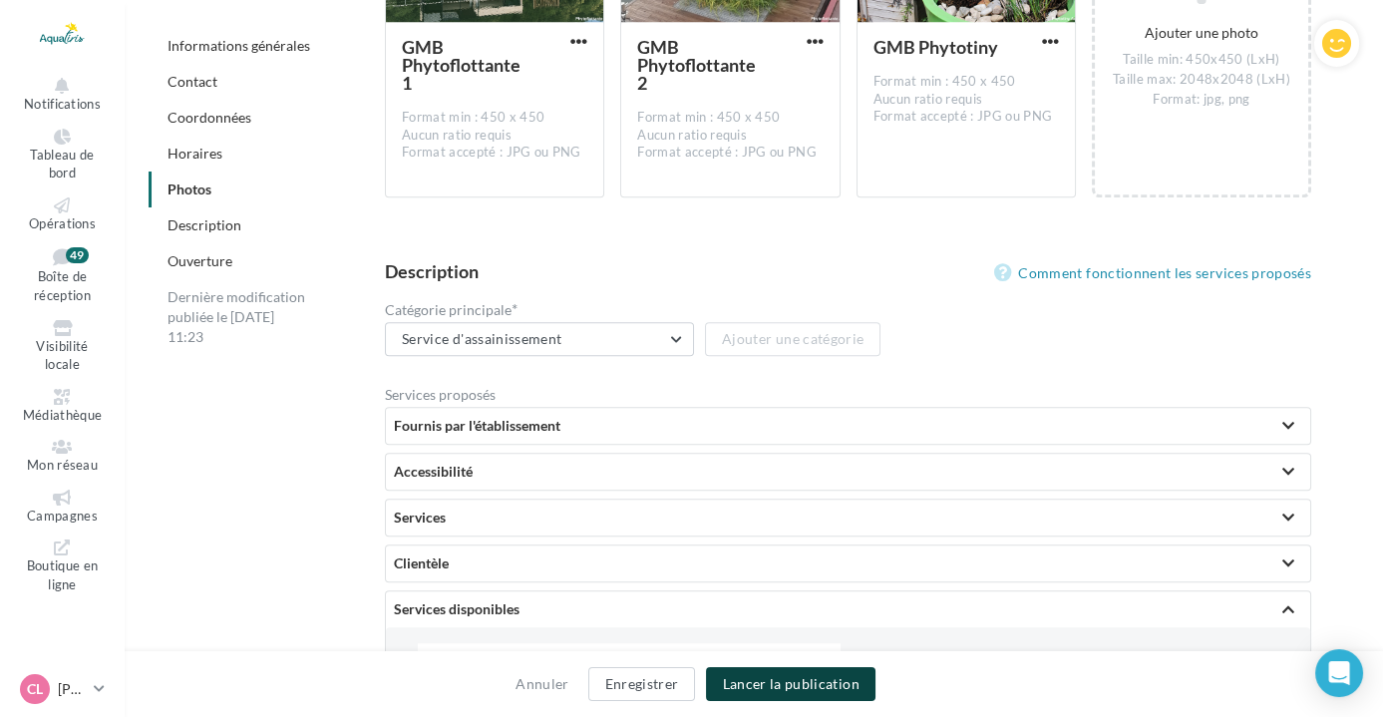
click at [794, 696] on button "Lancer la publication" at bounding box center [790, 684] width 169 height 34
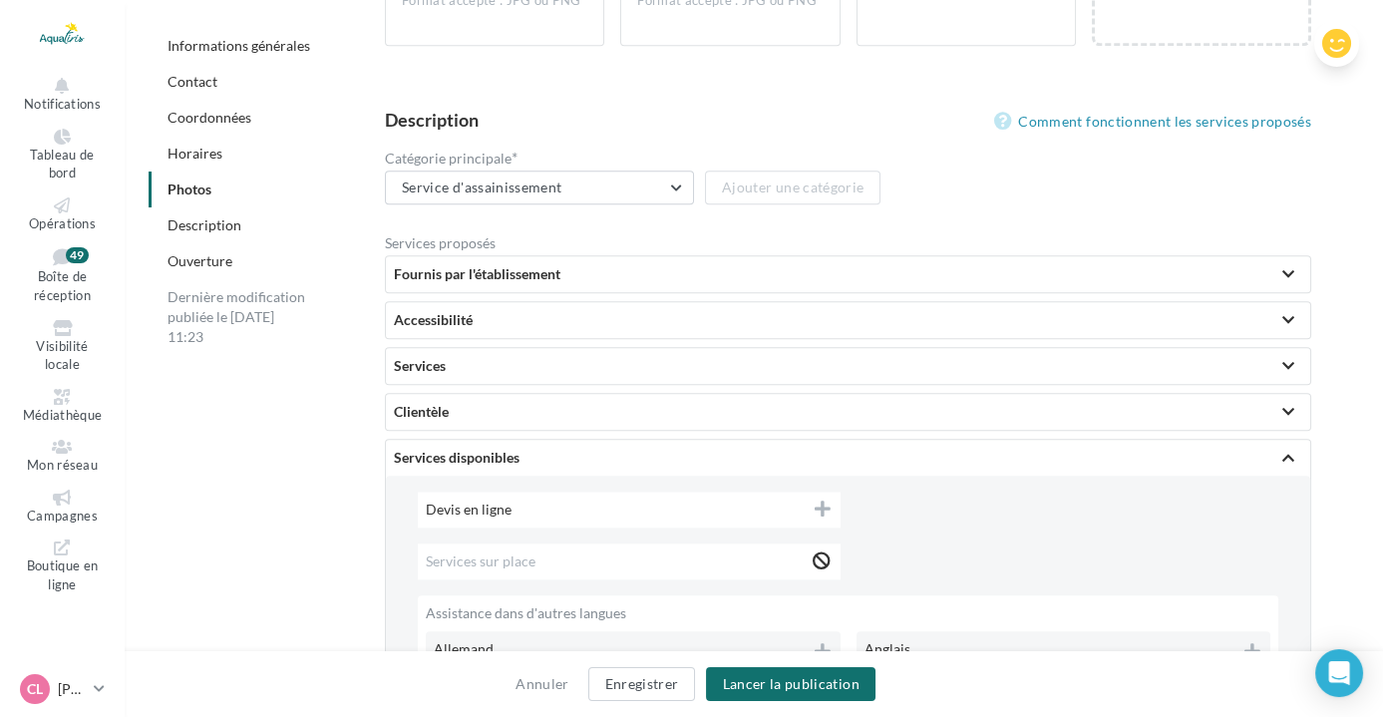
click at [1330, 43] on icon at bounding box center [1336, 44] width 29 height 30
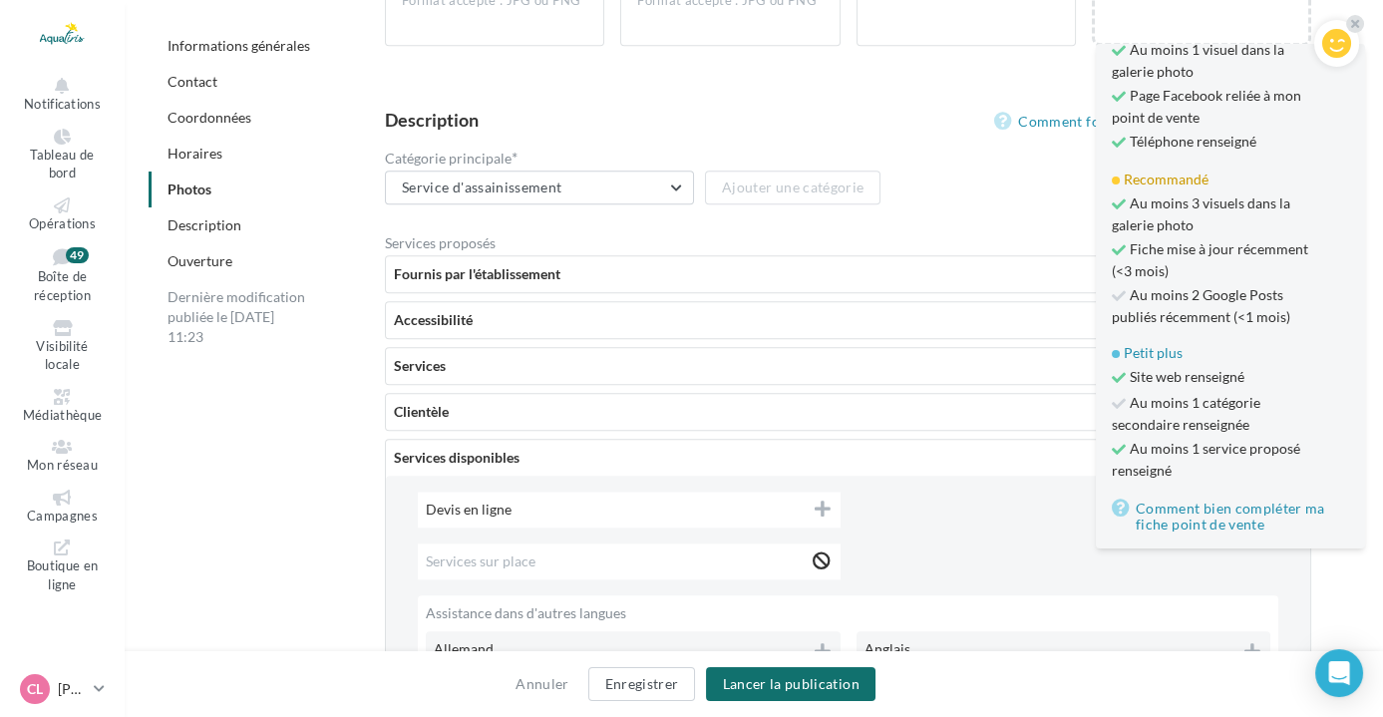
scroll to position [136, 0]
click at [921, 209] on div "Catégorie principale * Service d'assainissement Service d'assainissement Ajoute…" at bounding box center [660, 185] width 550 height 71
click at [1355, 22] on icon at bounding box center [1355, 24] width 8 height 12
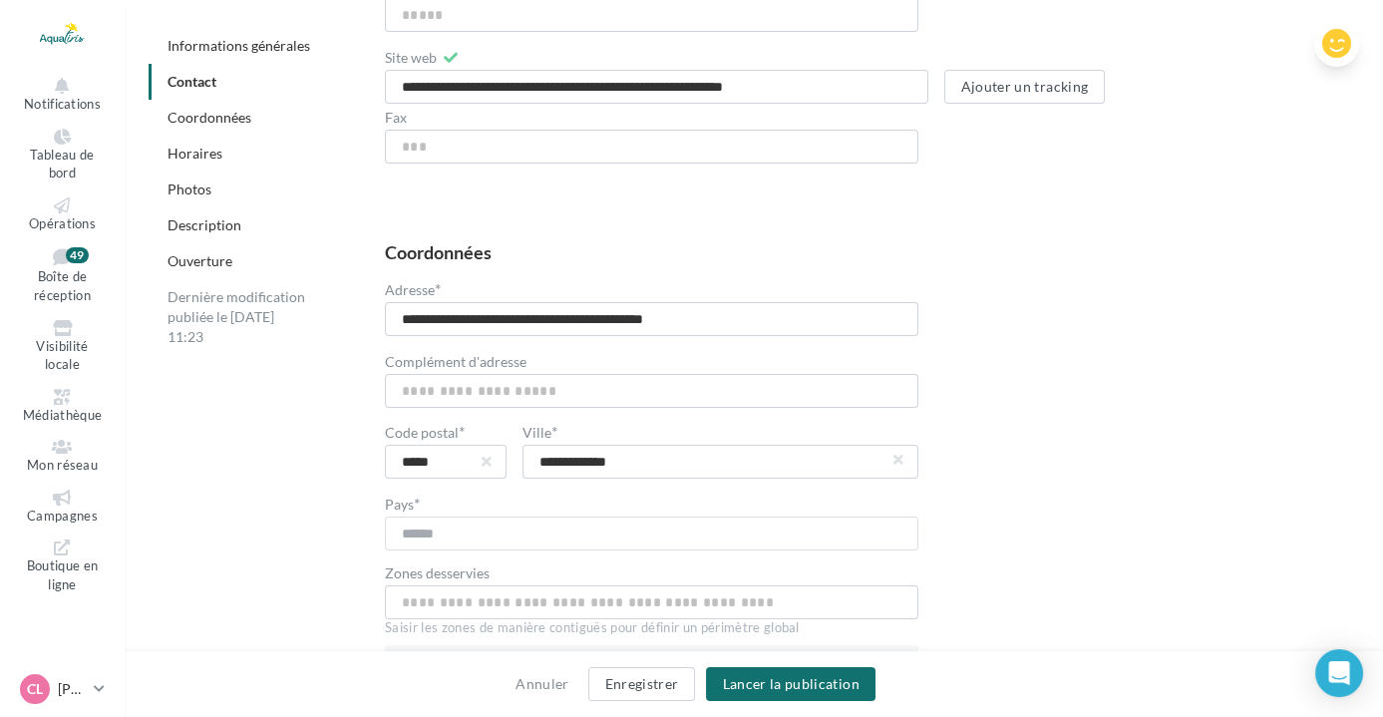
scroll to position [997, 0]
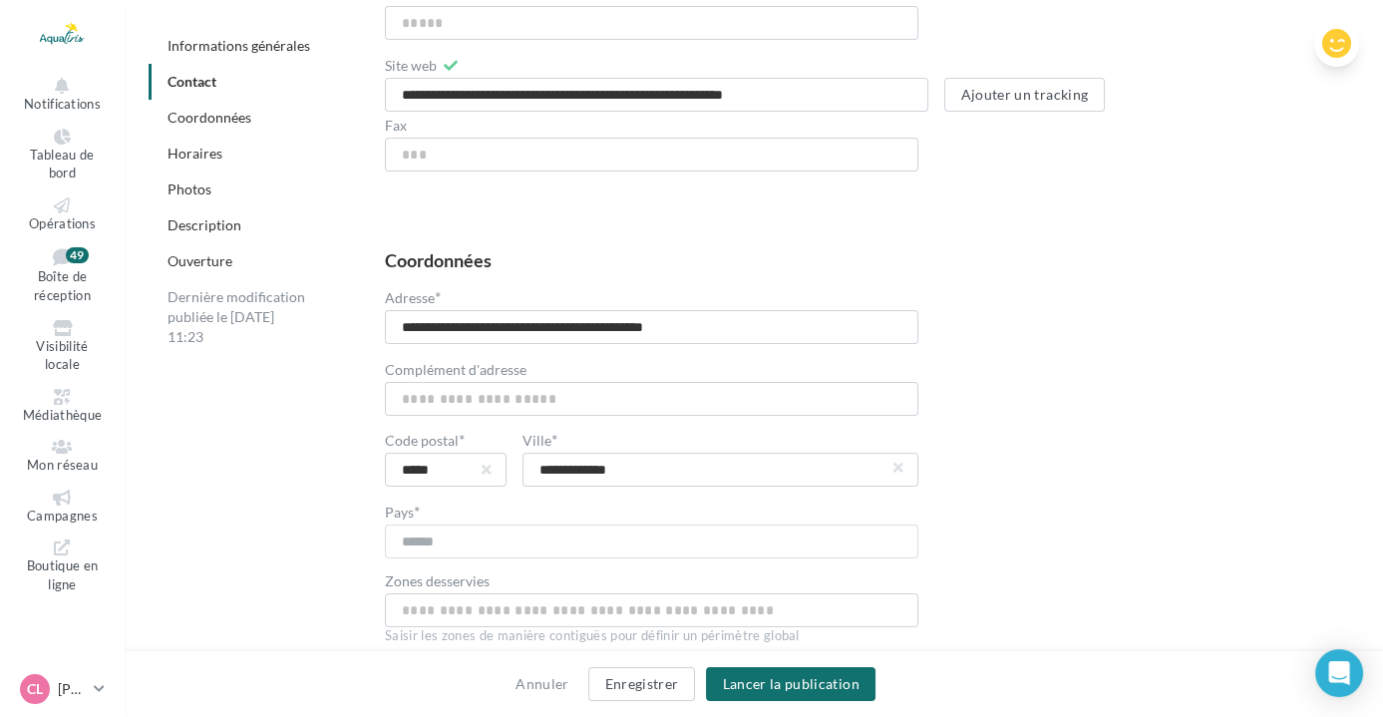
click at [217, 225] on link "Description" at bounding box center [205, 224] width 74 height 17
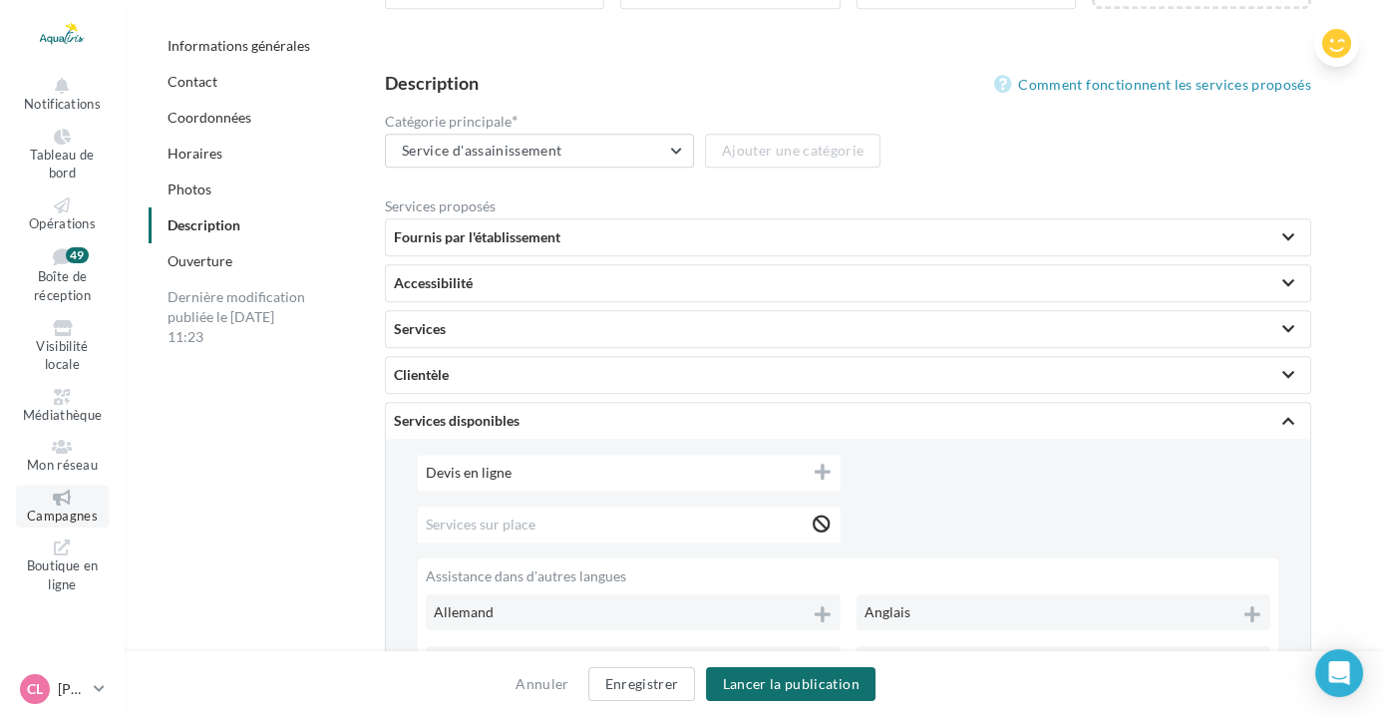
click at [66, 494] on icon at bounding box center [62, 498] width 81 height 16
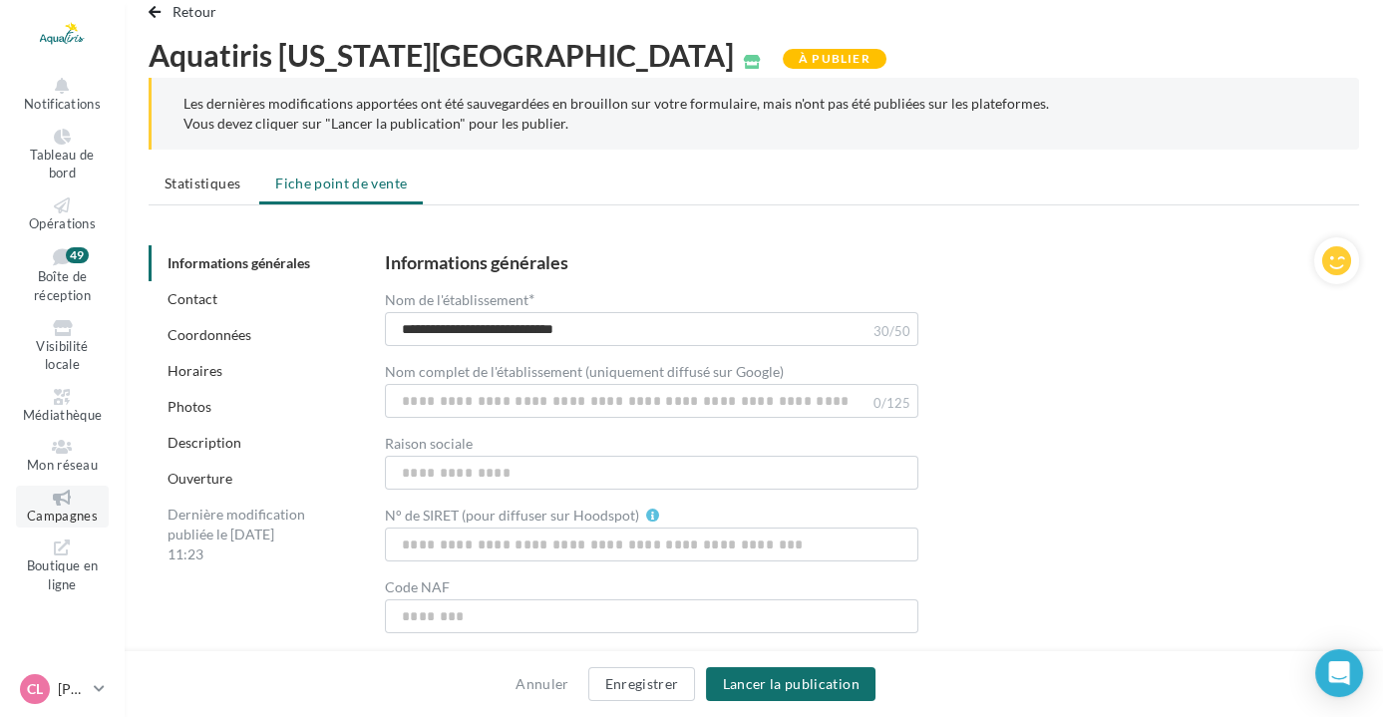
click at [48, 497] on icon at bounding box center [62, 498] width 81 height 16
click at [95, 446] on icon at bounding box center [62, 447] width 81 height 16
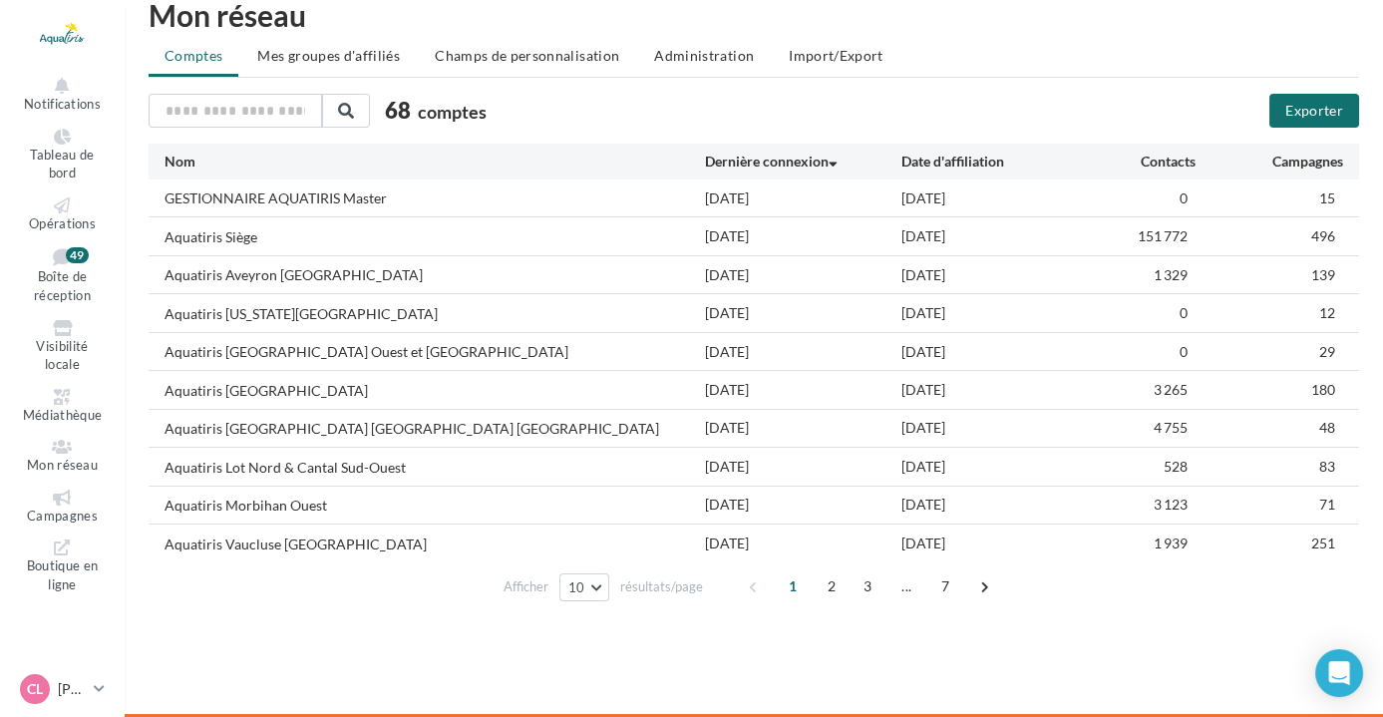
click at [58, 483] on ul "Notifications Tableau de bord Opérations Boîte de réception 49 Médiathèque" at bounding box center [62, 336] width 123 height 540
click at [57, 494] on icon at bounding box center [62, 498] width 81 height 16
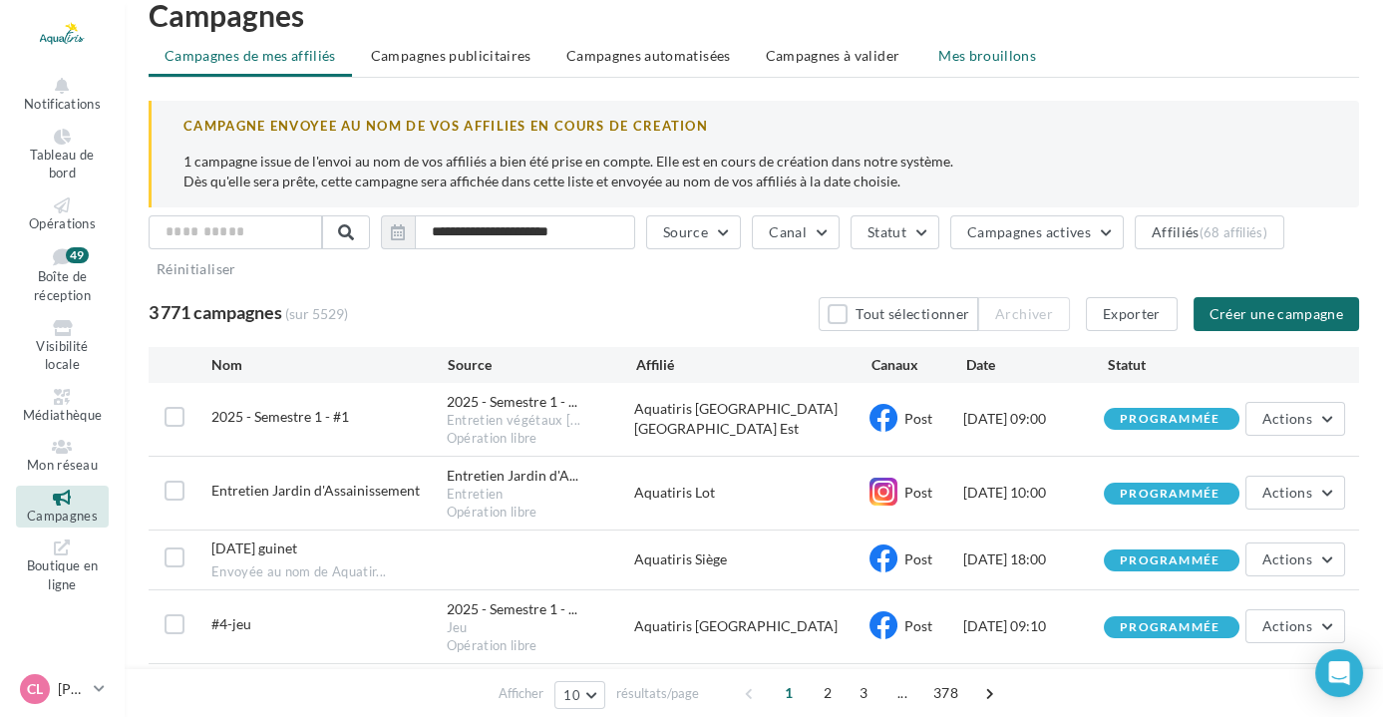
click at [938, 52] on span "Mes brouillons" at bounding box center [987, 55] width 98 height 17
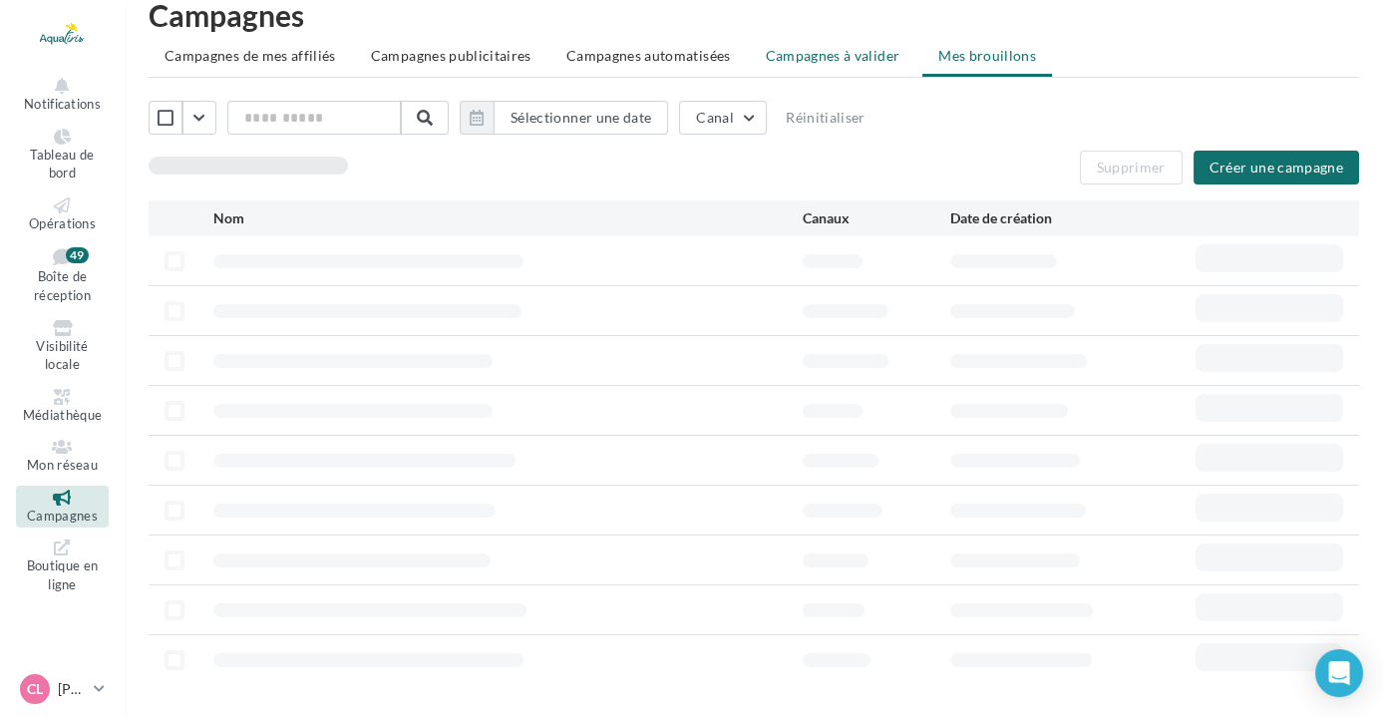
click at [838, 56] on span "Campagnes à valider" at bounding box center [833, 56] width 135 height 20
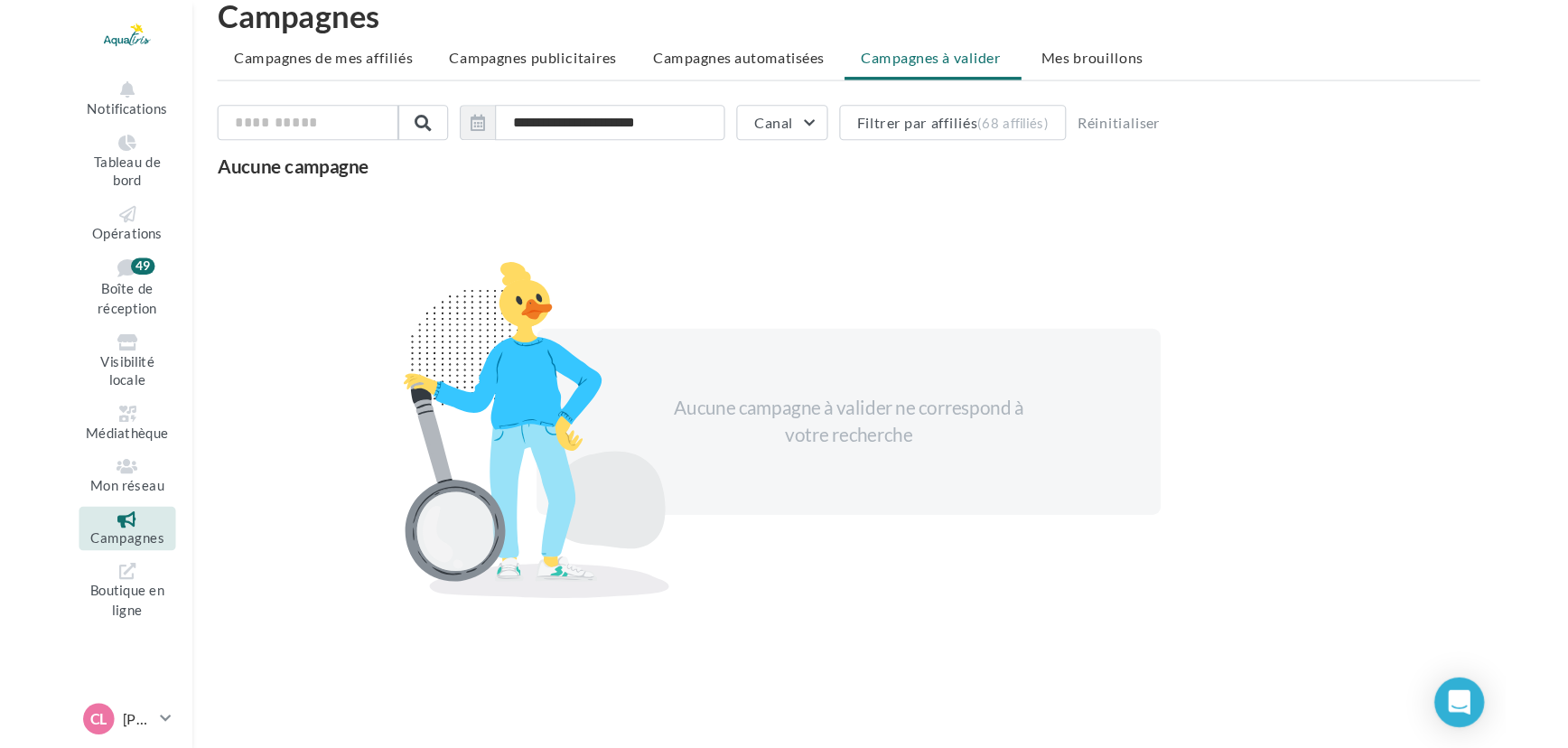
scroll to position [28, 0]
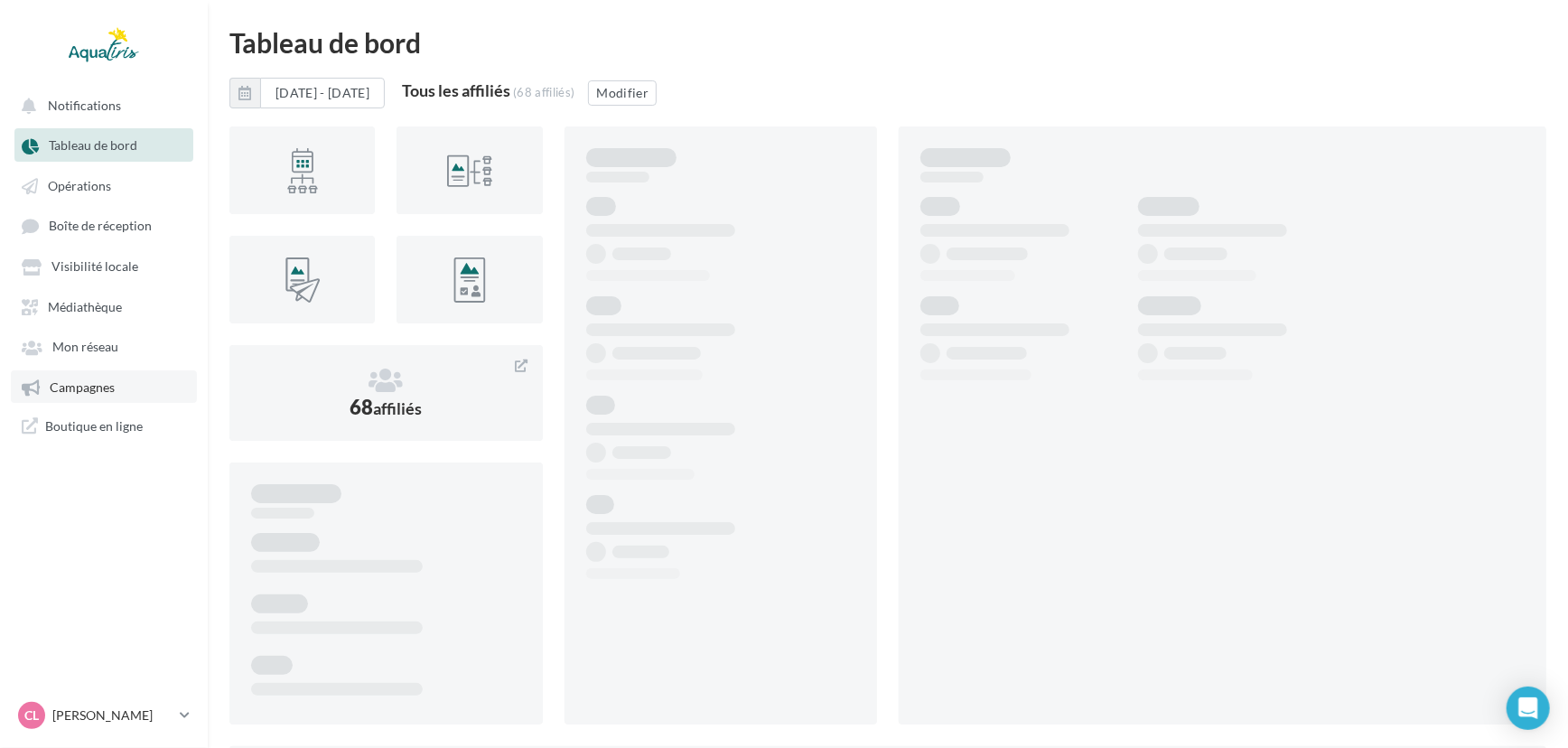
click at [123, 394] on link "Campagnes" at bounding box center [103, 387] width 186 height 33
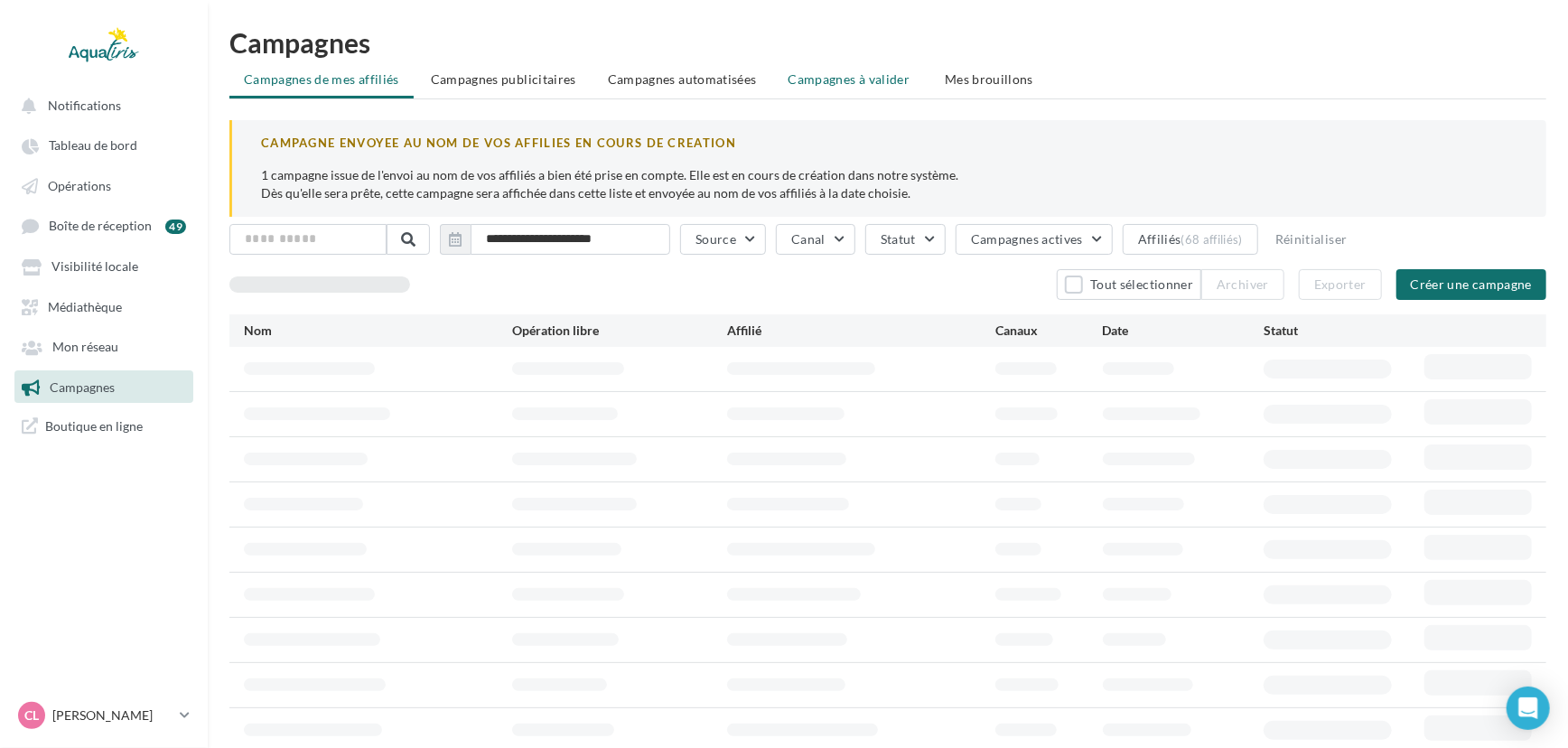
click at [817, 76] on span "Campagnes à valider" at bounding box center [850, 80] width 122 height 18
